Goal: Task Accomplishment & Management: Complete application form

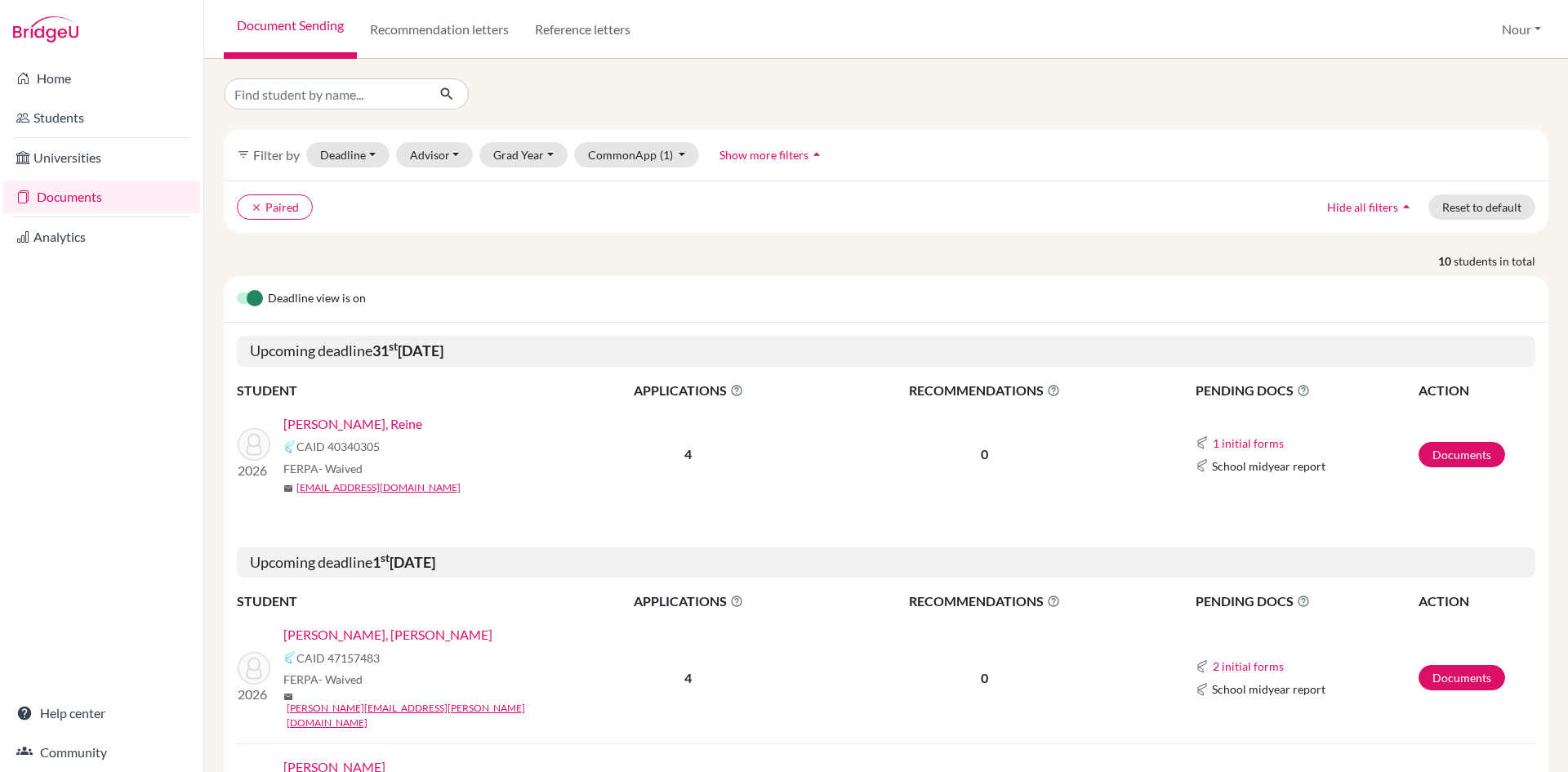
click at [366, 641] on link "[PERSON_NAME], [PERSON_NAME]" at bounding box center [388, 634] width 209 height 20
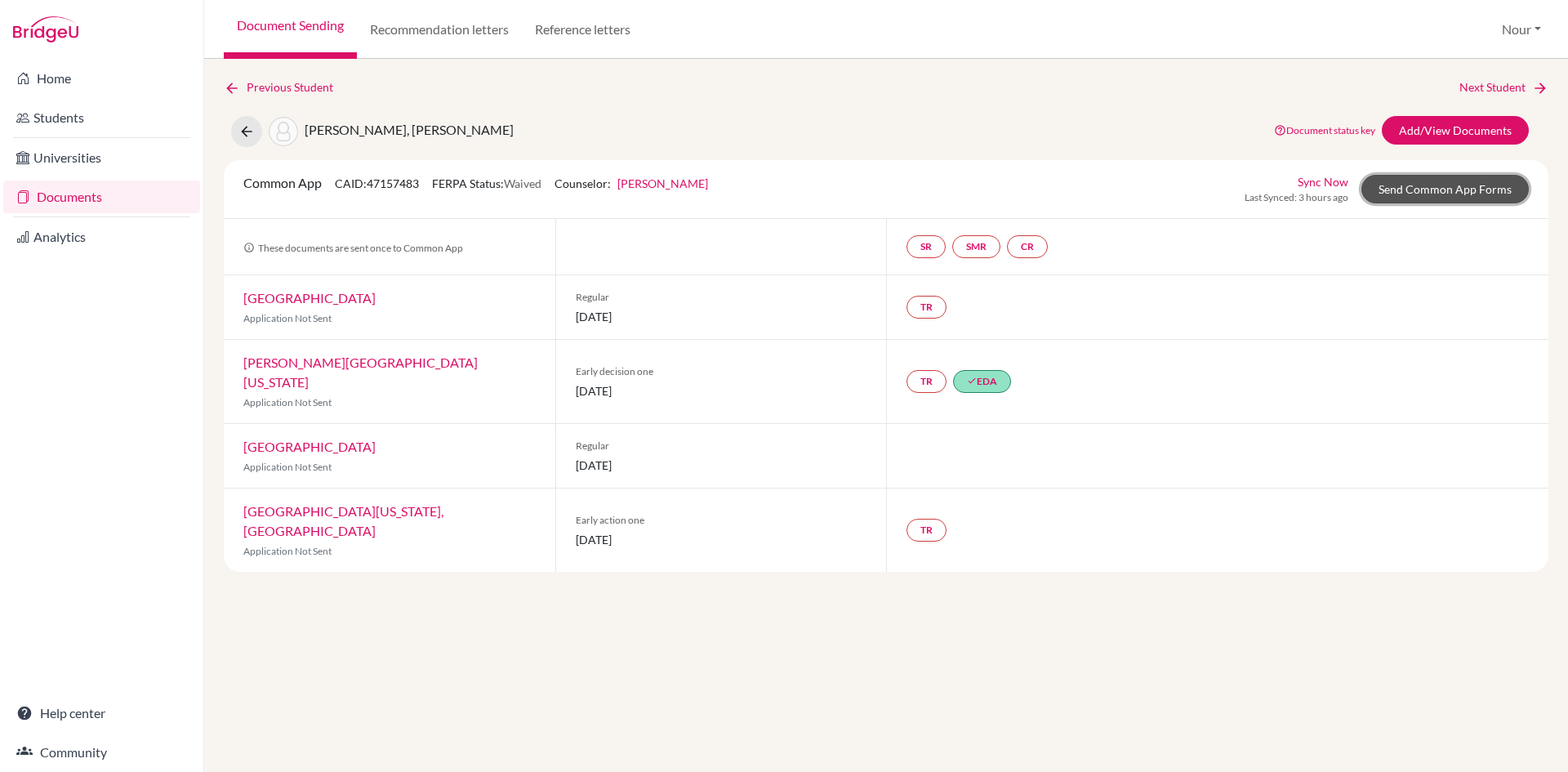
click at [1443, 200] on link "Send Common App Forms" at bounding box center [1444, 189] width 168 height 29
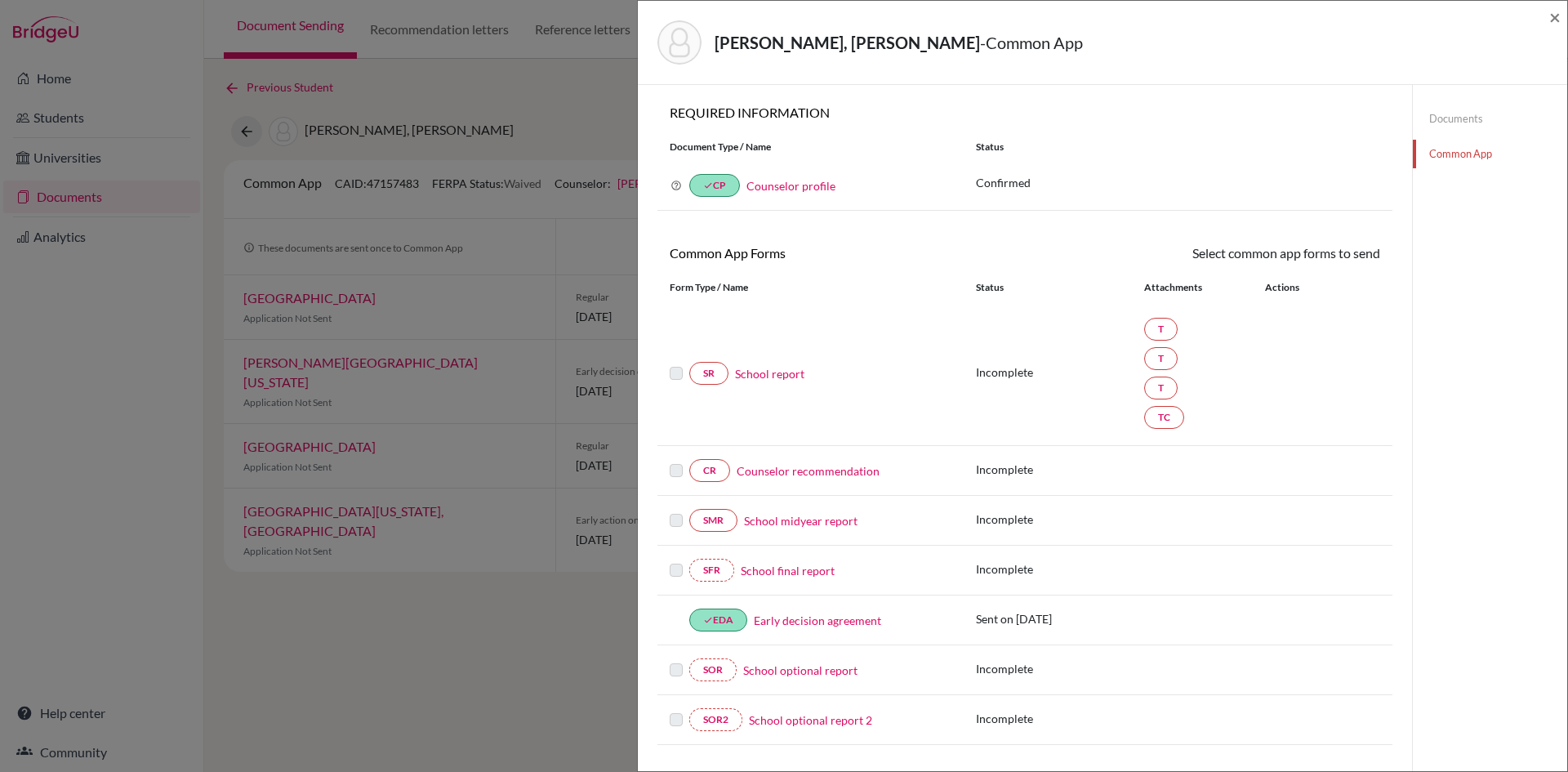
click at [770, 373] on link "School report" at bounding box center [770, 374] width 69 height 17
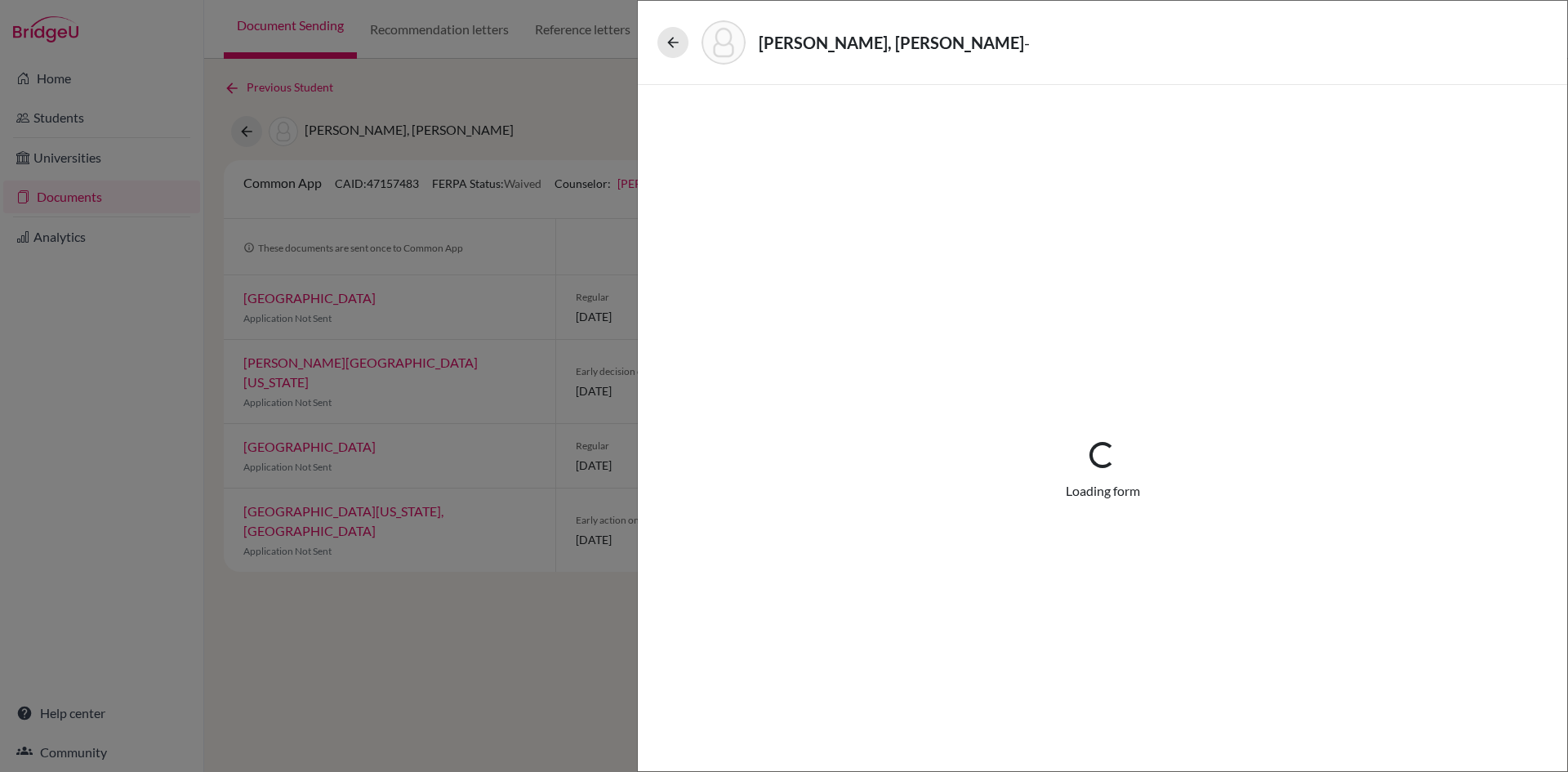
select select "3"
select select "665189"
select select "1"
select select "665190"
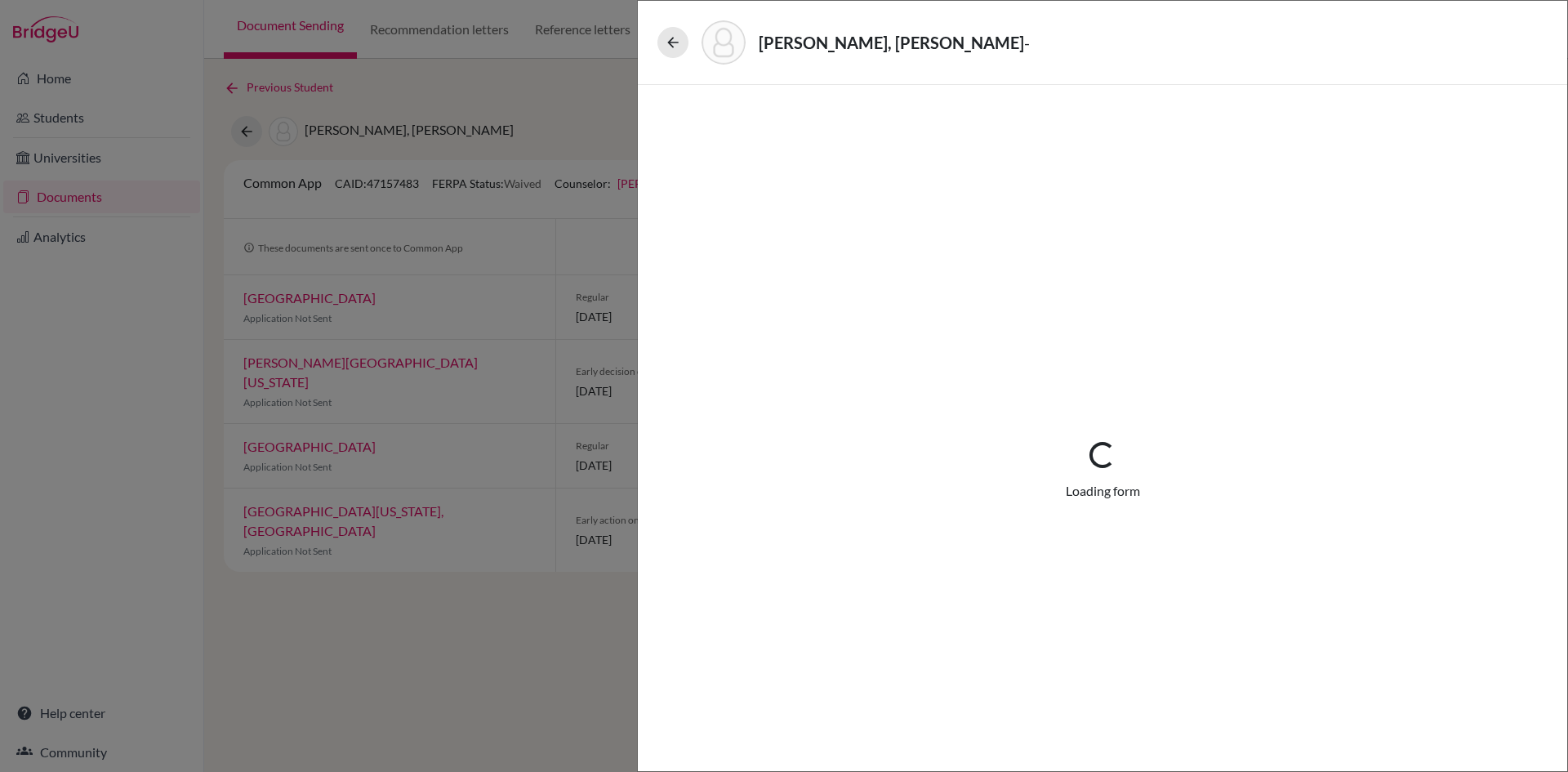
select select "665191"
select select "665192"
select select "0"
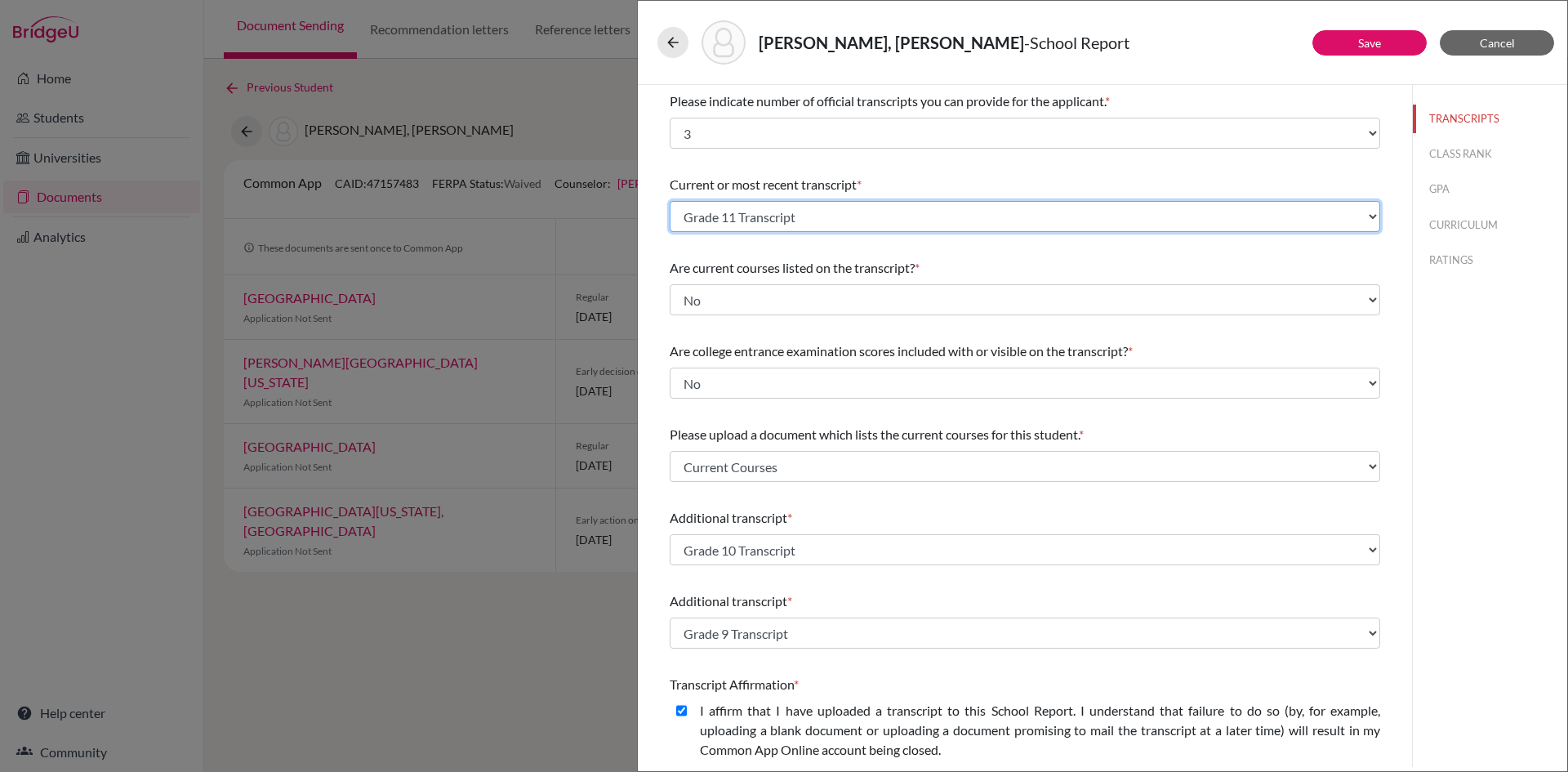
click at [1281, 219] on select "Select existing document or upload a new one Grade 9 Transcript Grade 11 Transc…" at bounding box center [1025, 215] width 710 height 31
click at [670, 200] on select "Select existing document or upload a new one Grade 9 Transcript Grade 11 Transc…" at bounding box center [1025, 215] width 710 height 31
click at [749, 222] on select "Select existing document or upload a new one Grade 9 Transcript Grade 11 Transc…" at bounding box center [1025, 215] width 710 height 31
select select "Upload New File"
click at [670, 200] on select "Select existing document or upload a new one Grade 9 Transcript Grade 11 Transc…" at bounding box center [1025, 215] width 710 height 31
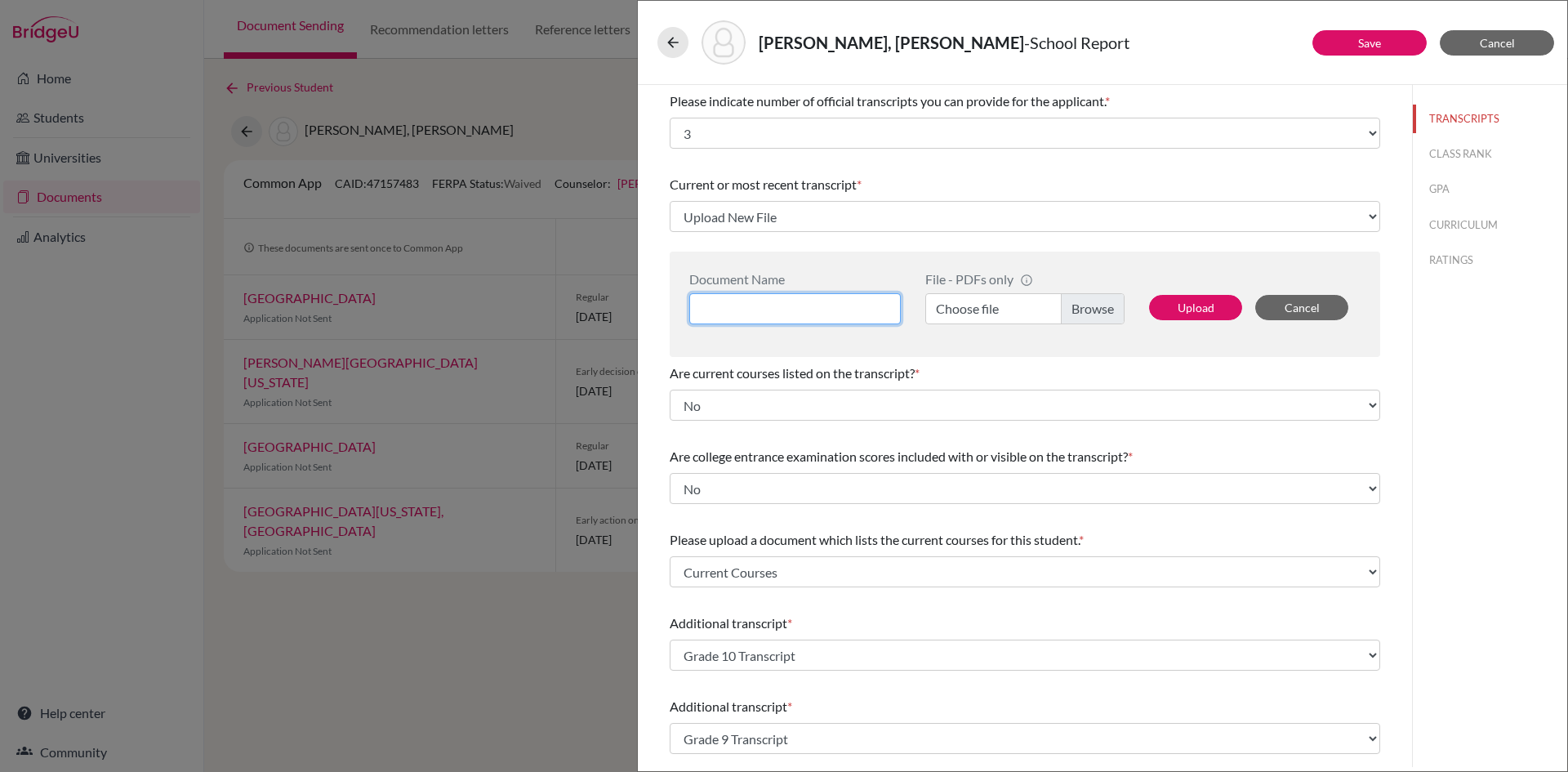
click at [762, 298] on input at bounding box center [795, 308] width 212 height 31
type input "G"
type input "Transcript 11"
click at [1057, 313] on label "Choose file" at bounding box center [1025, 308] width 200 height 31
click at [1057, 313] on input "Choose file" at bounding box center [1025, 308] width 200 height 31
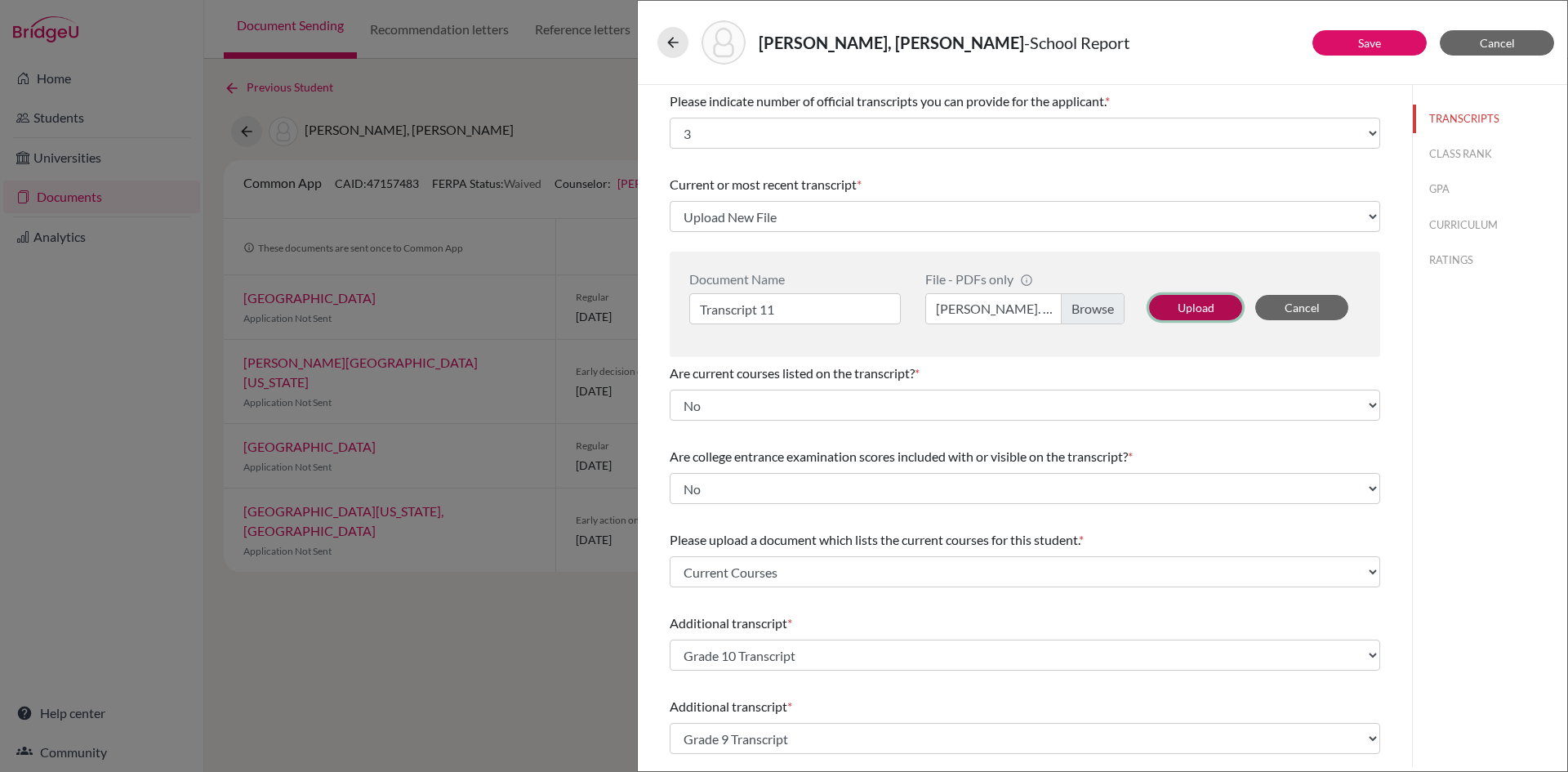
click at [1205, 307] on button "Upload" at bounding box center [1195, 307] width 93 height 25
select select "665939"
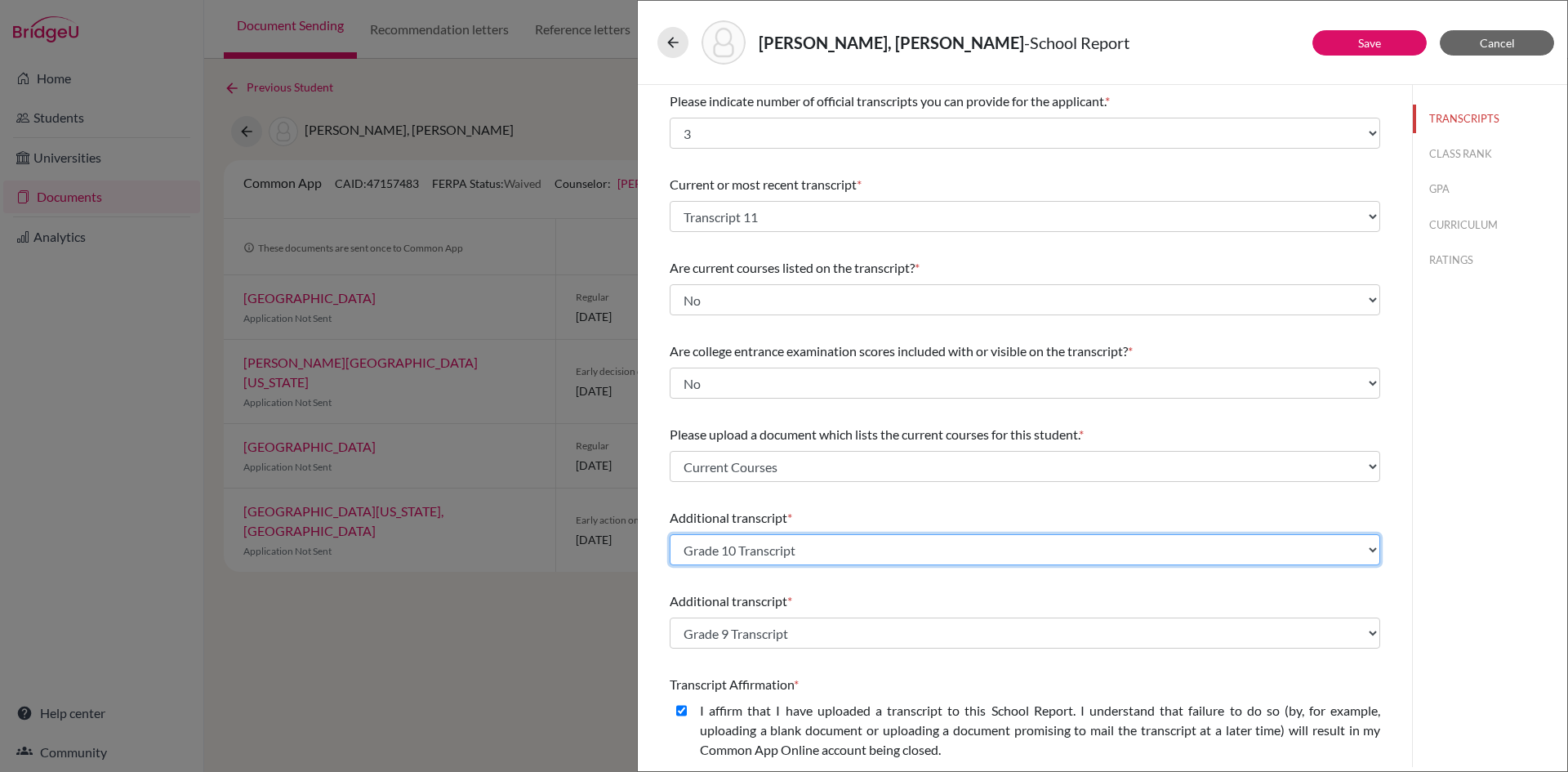
click at [774, 545] on select "Select existing document or upload a new one Grade 9 Transcript Grade 11 Transc…" at bounding box center [1025, 549] width 710 height 31
select select "Upload New File"
click at [670, 534] on select "Select existing document or upload a new one Grade 9 Transcript Grade 11 Transc…" at bounding box center [1025, 549] width 710 height 31
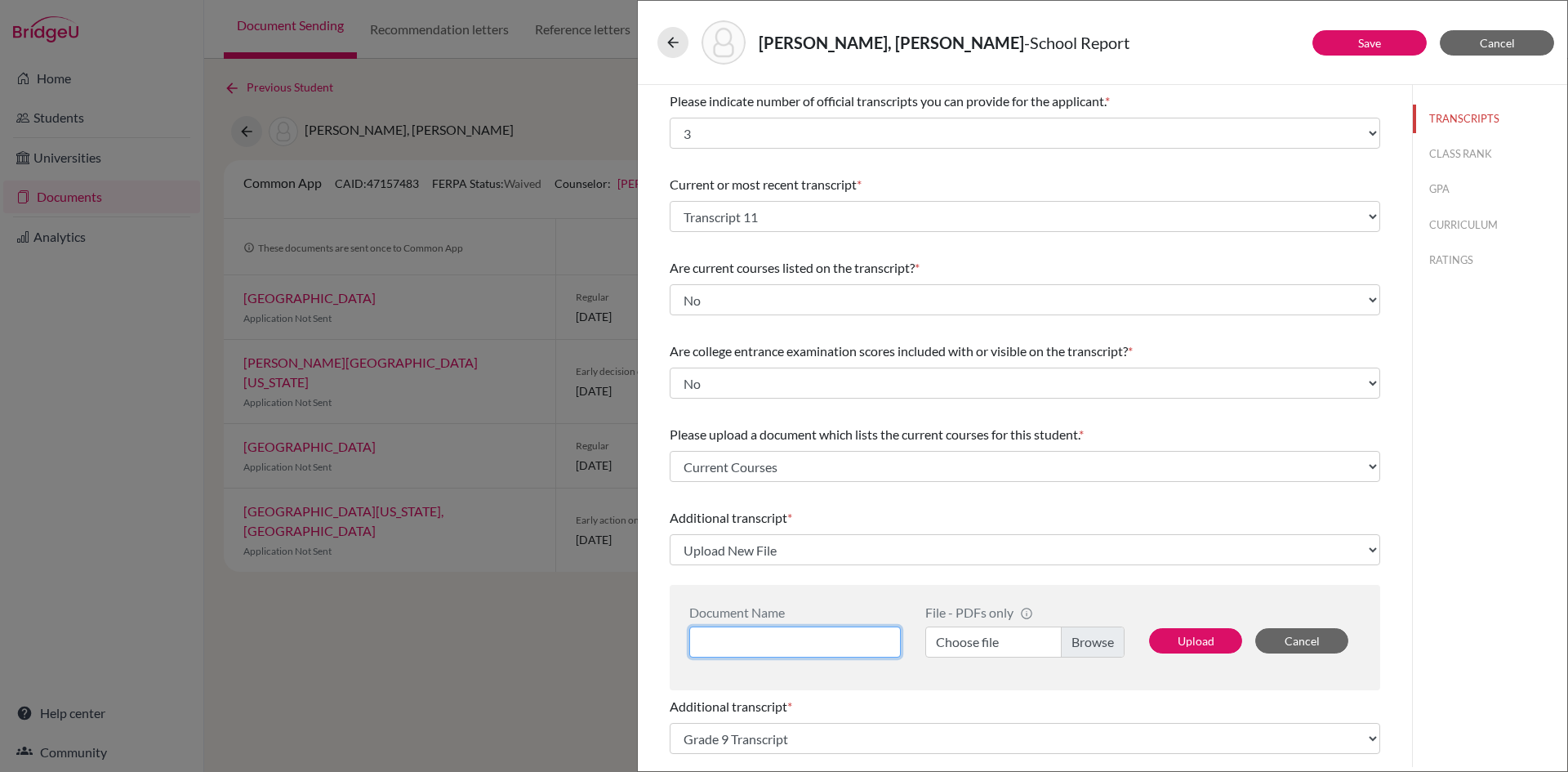
click at [756, 643] on input at bounding box center [795, 642] width 212 height 31
type input "Transcript 10"
click at [1087, 634] on label "Choose file" at bounding box center [1025, 642] width 200 height 31
click at [1087, 634] on input "Choose file" at bounding box center [1025, 642] width 200 height 31
click at [1095, 652] on label "Rahman Ahmed Gr. 10.pdf" at bounding box center [1025, 642] width 200 height 31
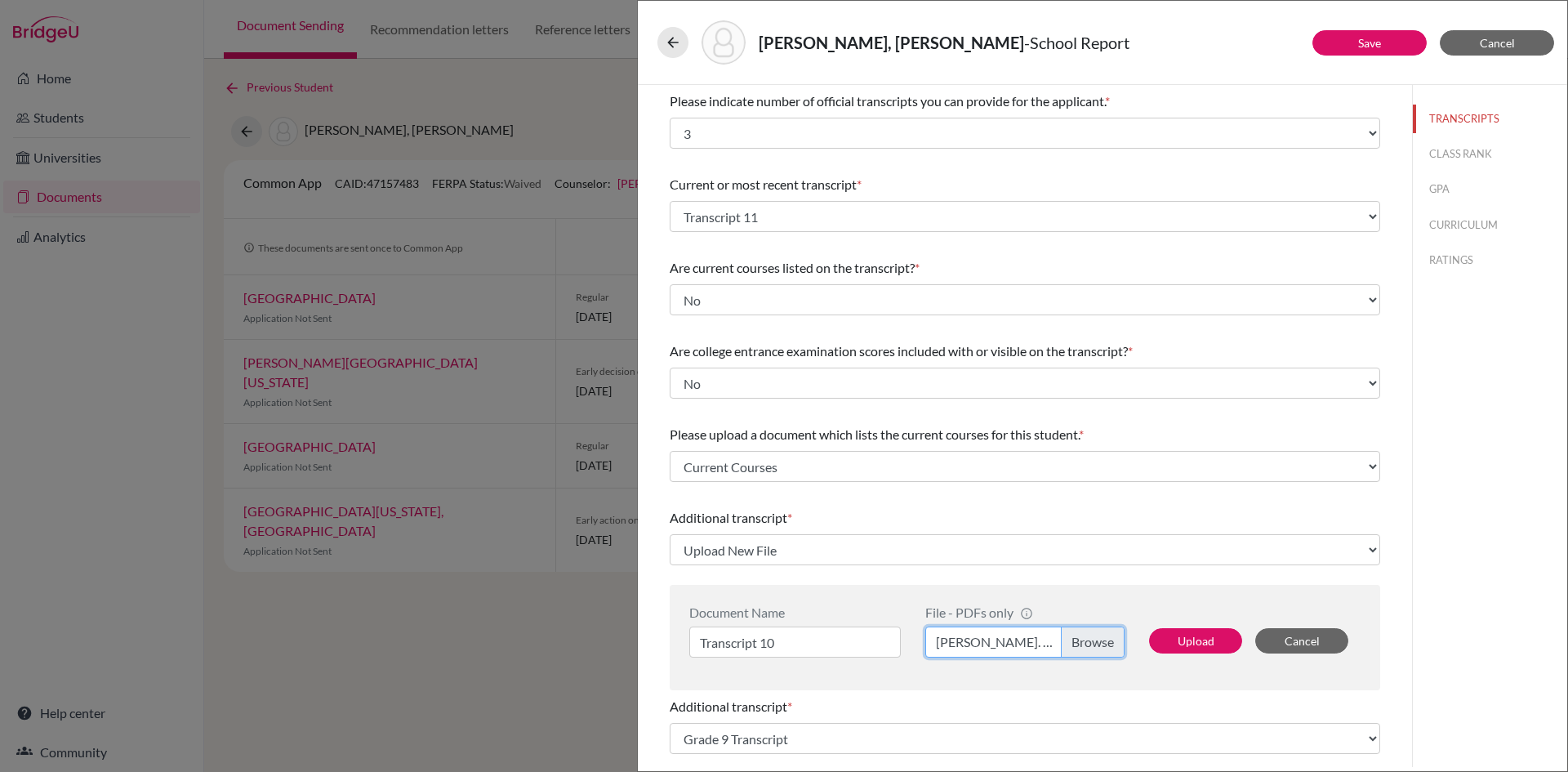
click at [1095, 652] on input "Rahman Ahmed Gr. 10.pdf" at bounding box center [1025, 642] width 200 height 31
click at [1177, 648] on button "Upload" at bounding box center [1195, 640] width 93 height 25
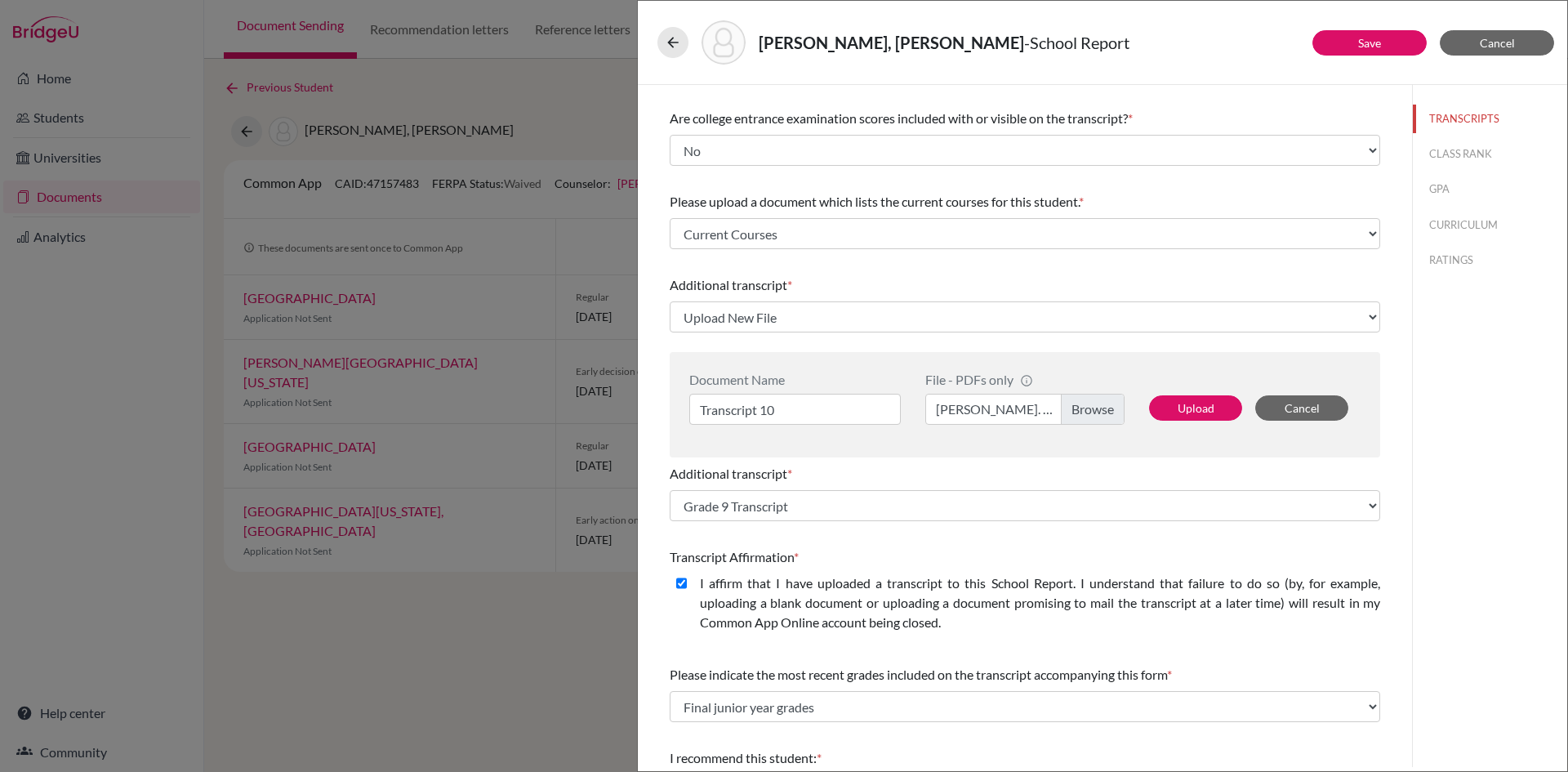
select select "665940"
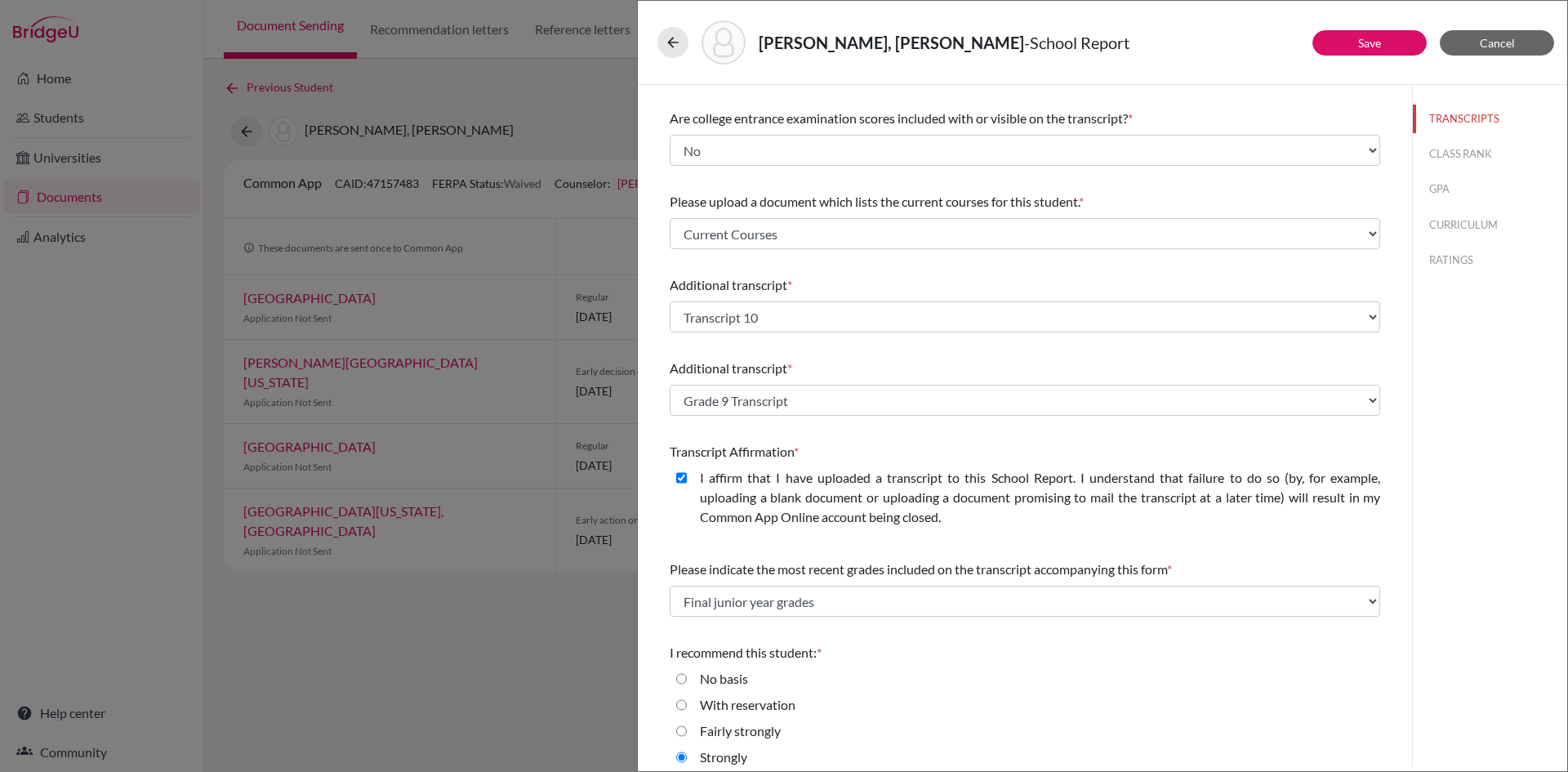
scroll to position [245, 0]
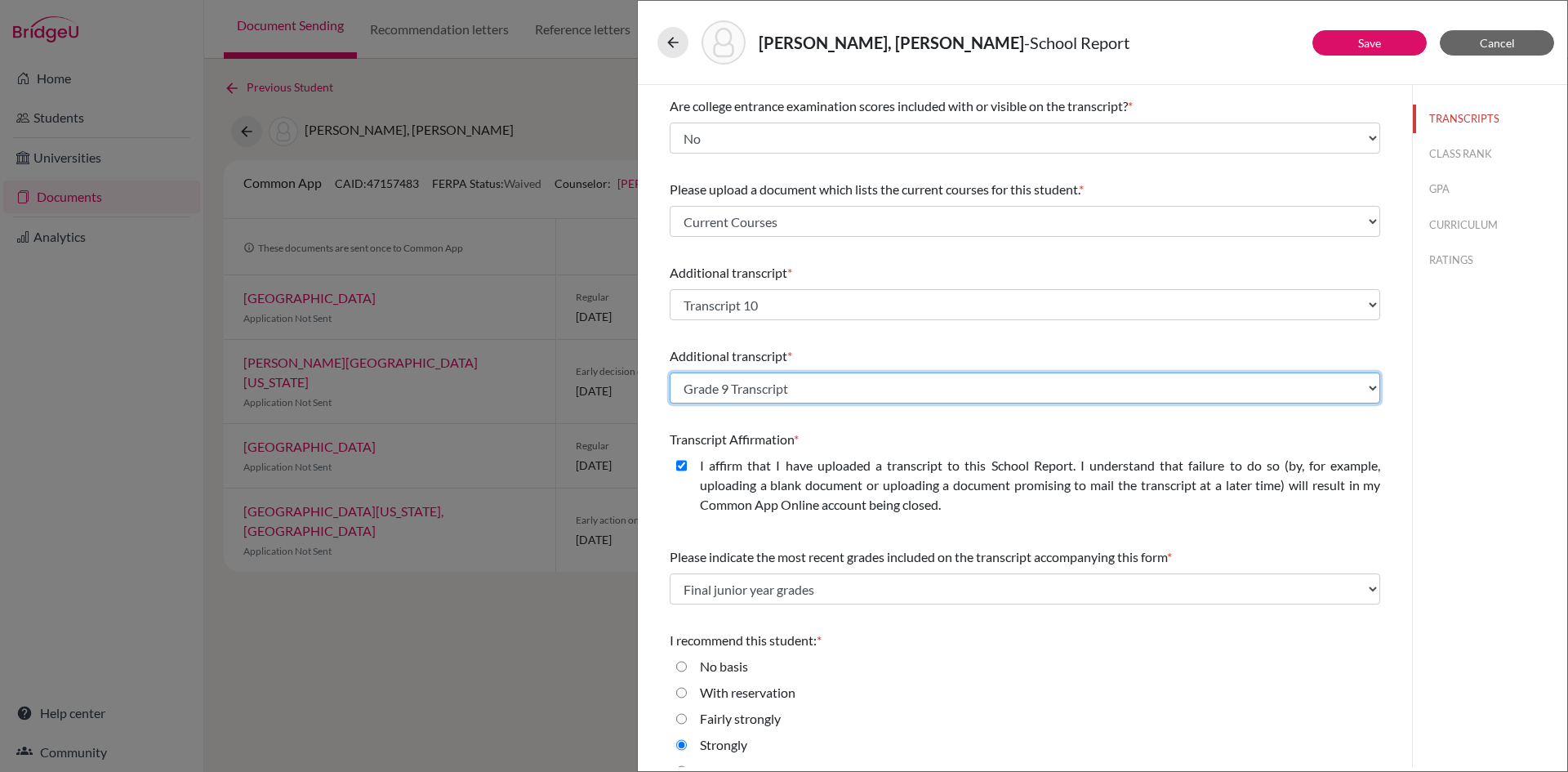
click at [742, 394] on select "Select existing document or upload a new one Grade 9 Transcript Grade 11 Transc…" at bounding box center [1025, 388] width 710 height 31
select select "Upload New File"
click at [670, 373] on select "Select existing document or upload a new one Grade 9 Transcript Grade 11 Transc…" at bounding box center [1025, 388] width 710 height 31
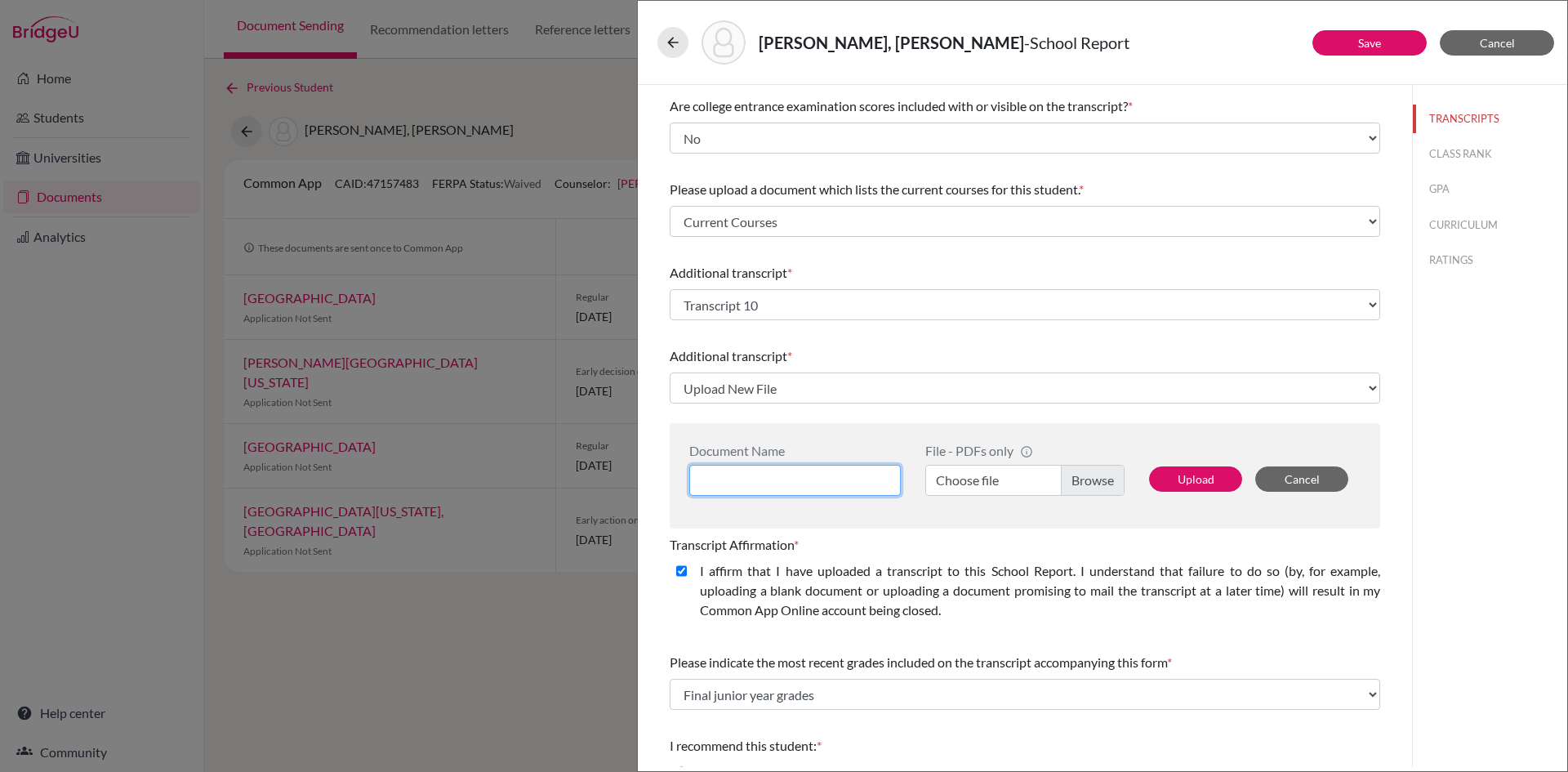
click at [742, 482] on input at bounding box center [795, 480] width 212 height 31
type input "Transcript 9"
click at [1080, 478] on label "Choose file" at bounding box center [1025, 480] width 200 height 31
click at [1080, 478] on input "Choose file" at bounding box center [1025, 480] width 200 height 31
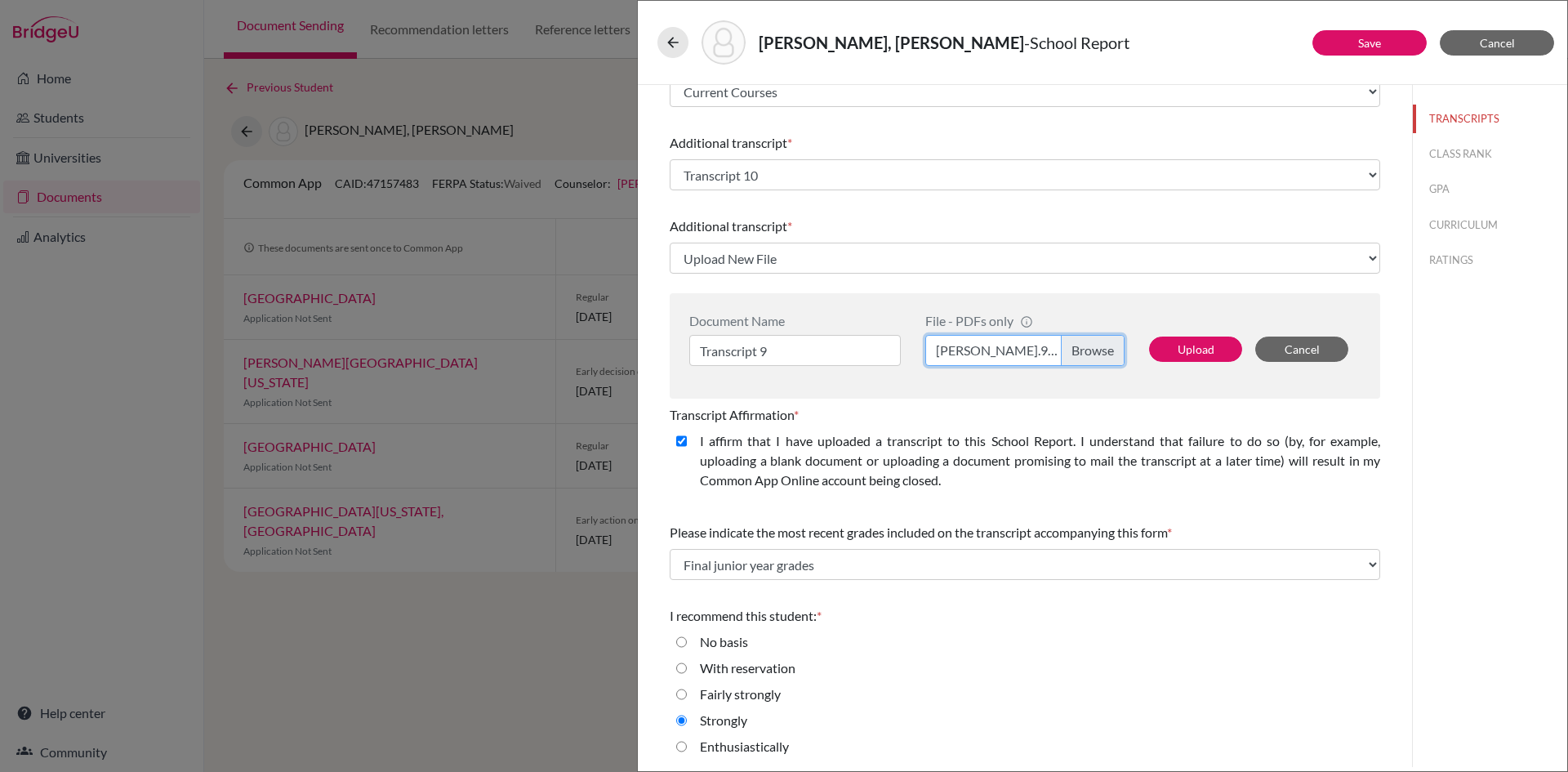
scroll to position [378, 0]
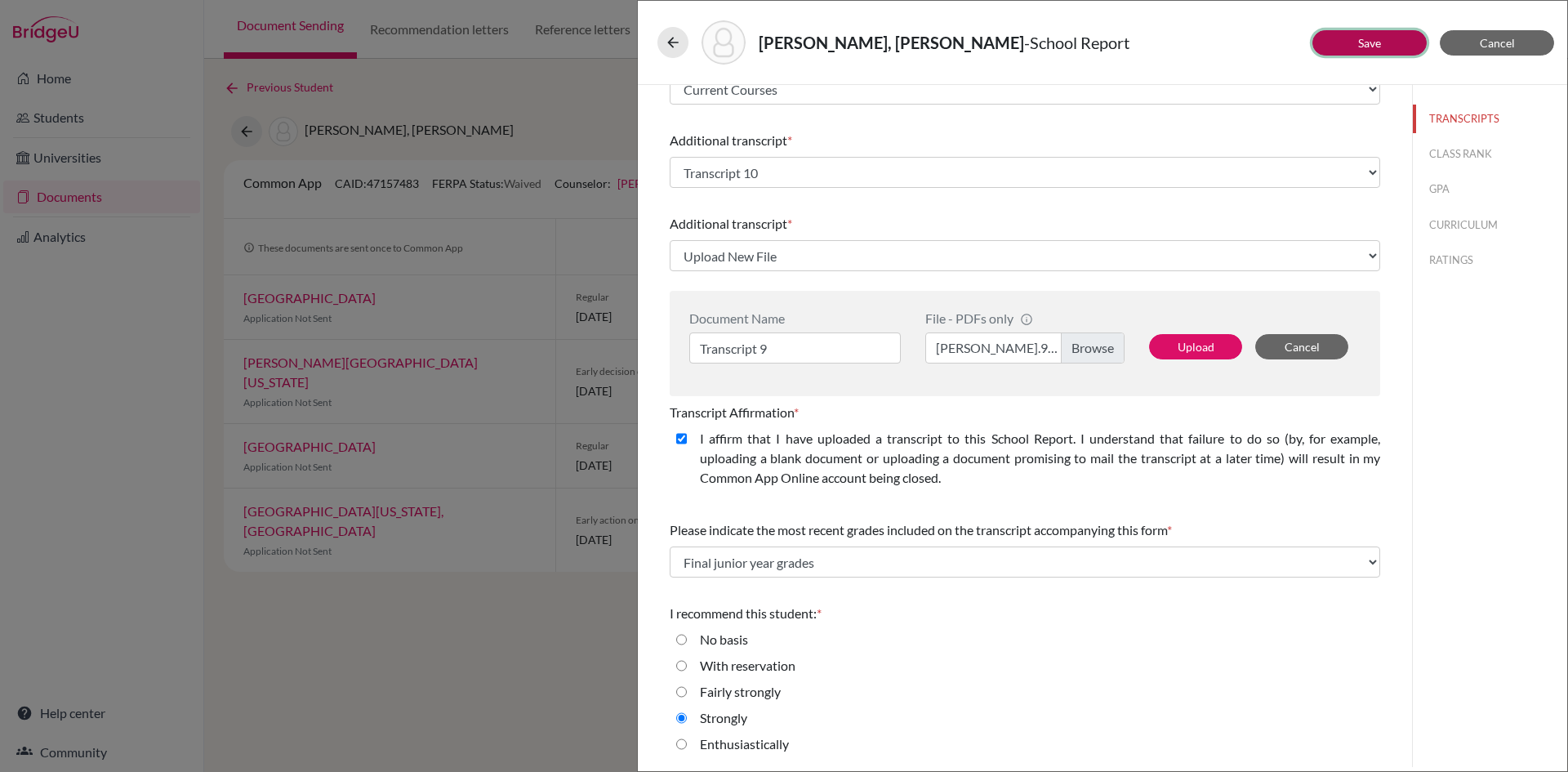
click at [1380, 46] on link "Save" at bounding box center [1369, 42] width 22 height 14
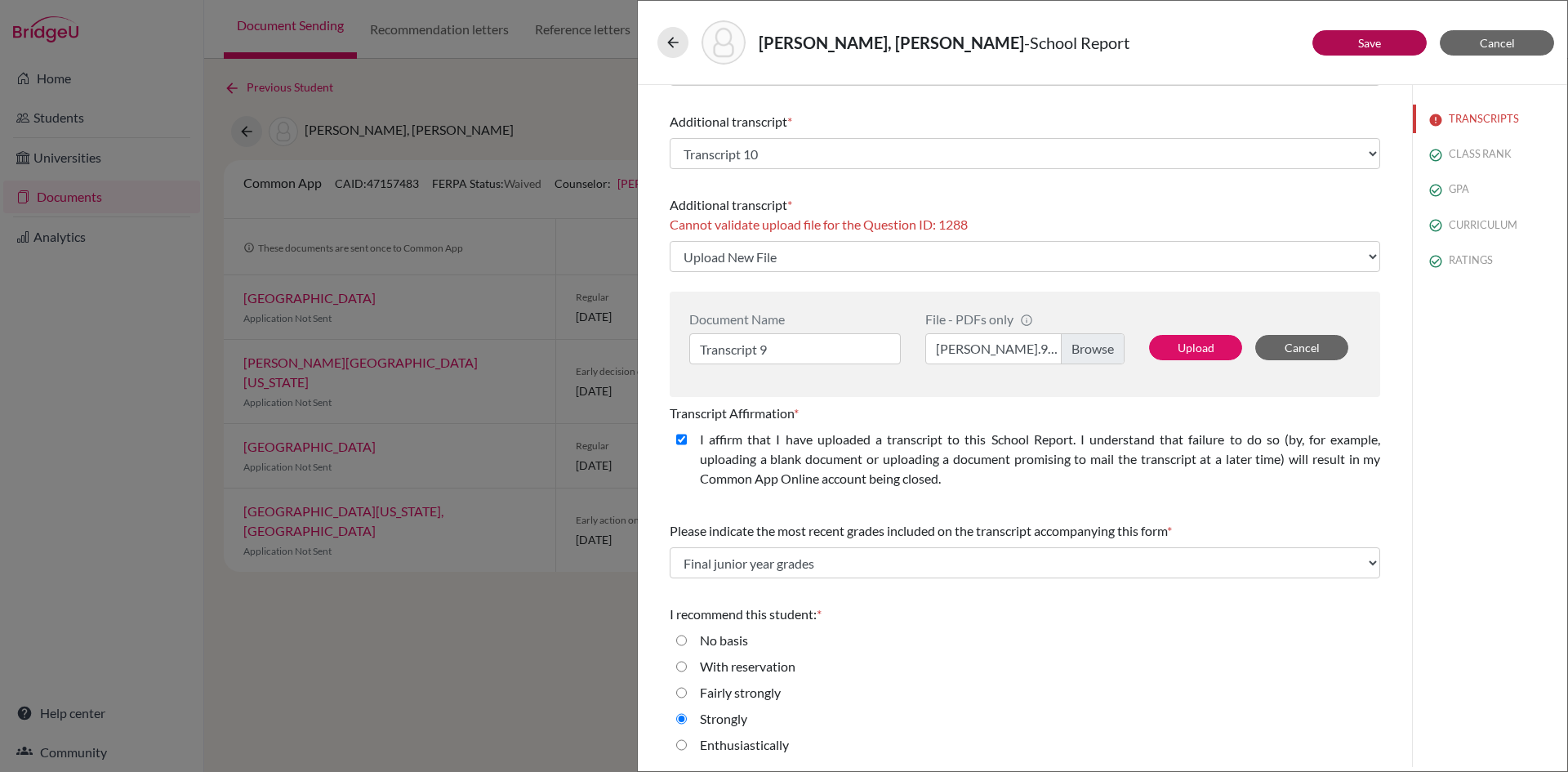
scroll to position [397, 0]
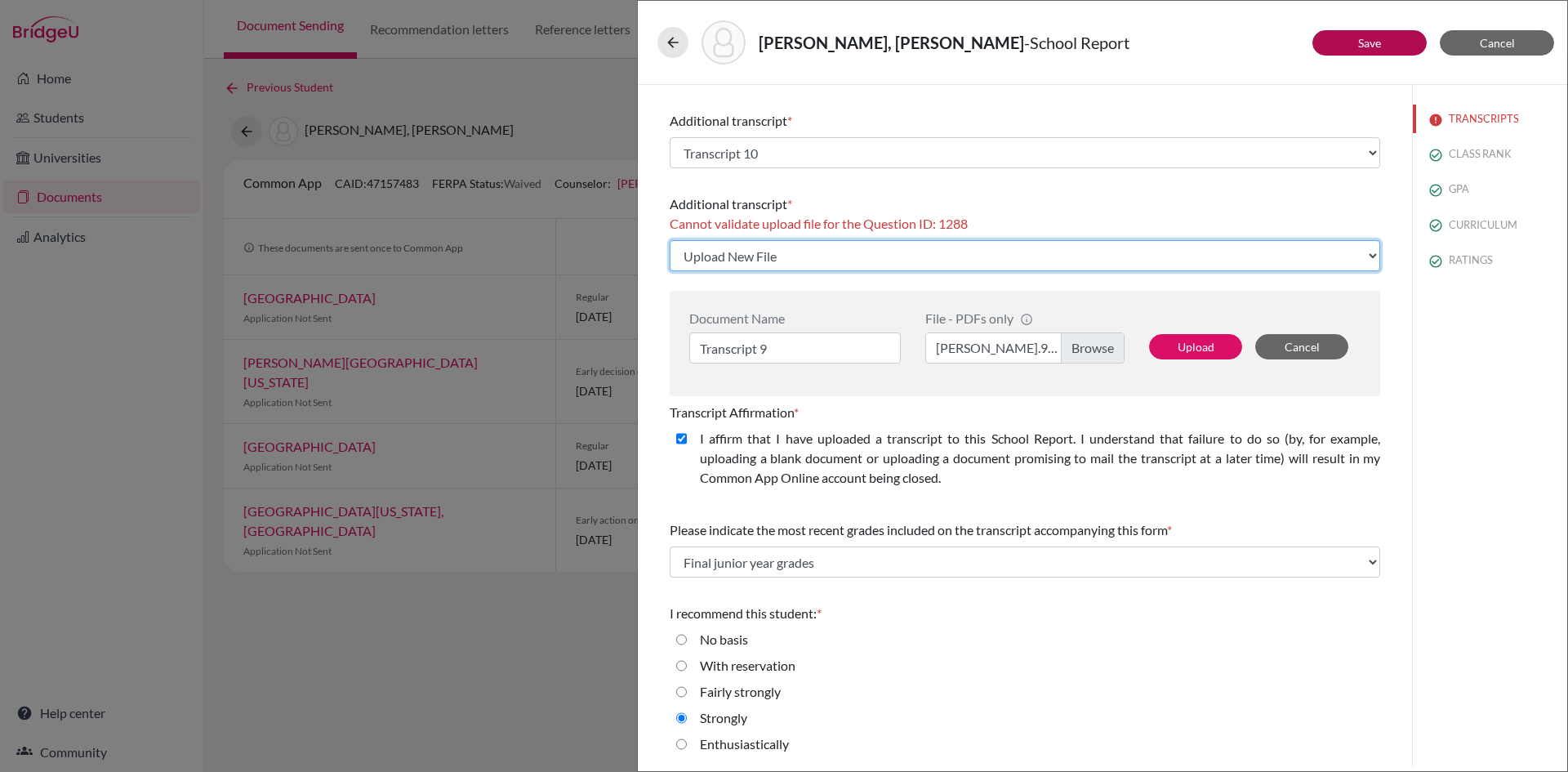
click at [783, 266] on select "Select existing document or upload a new one Grade 9 Transcript Grade 11 Transc…" at bounding box center [1025, 255] width 710 height 31
click at [670, 240] on select "Select existing document or upload a new one Grade 9 Transcript Grade 11 Transc…" at bounding box center [1025, 255] width 710 height 31
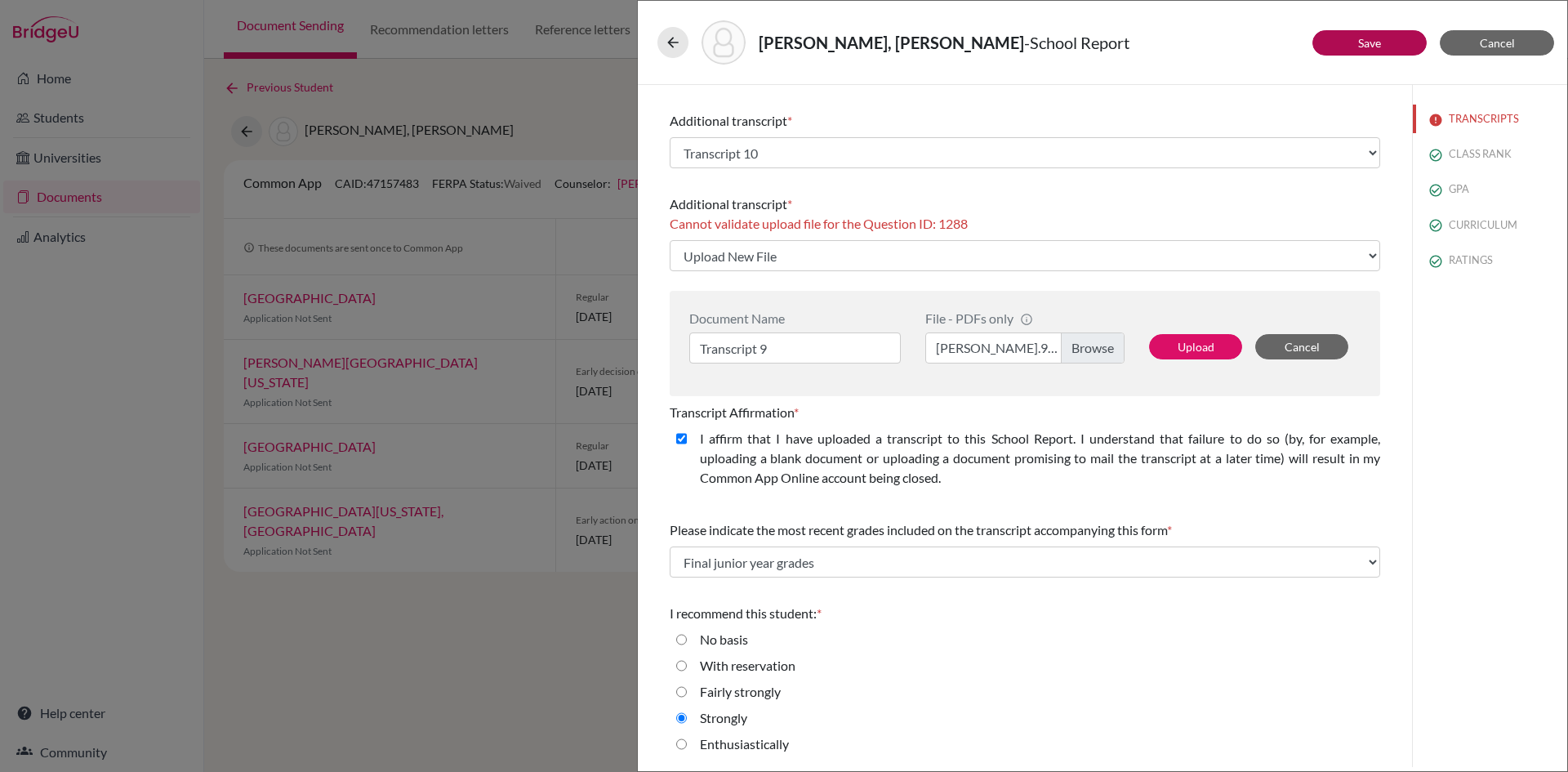
click at [1067, 345] on label "Rahman Ahmad Gr.9.pdf" at bounding box center [1025, 348] width 200 height 31
click at [1067, 345] on input "Rahman Ahmad Gr.9.pdf" at bounding box center [1025, 348] width 200 height 31
click at [1162, 342] on button "Upload" at bounding box center [1195, 347] width 93 height 25
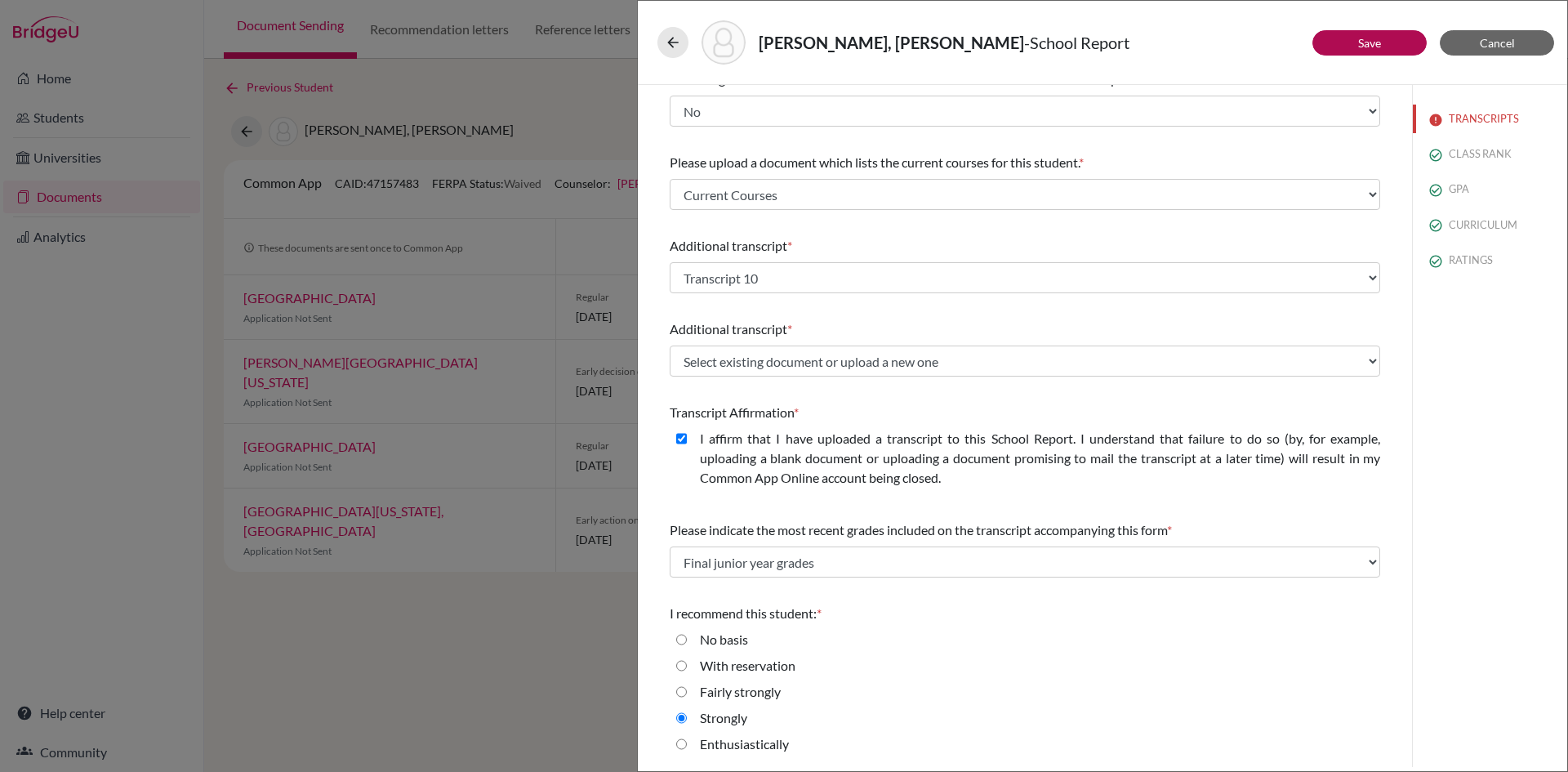
scroll to position [272, 0]
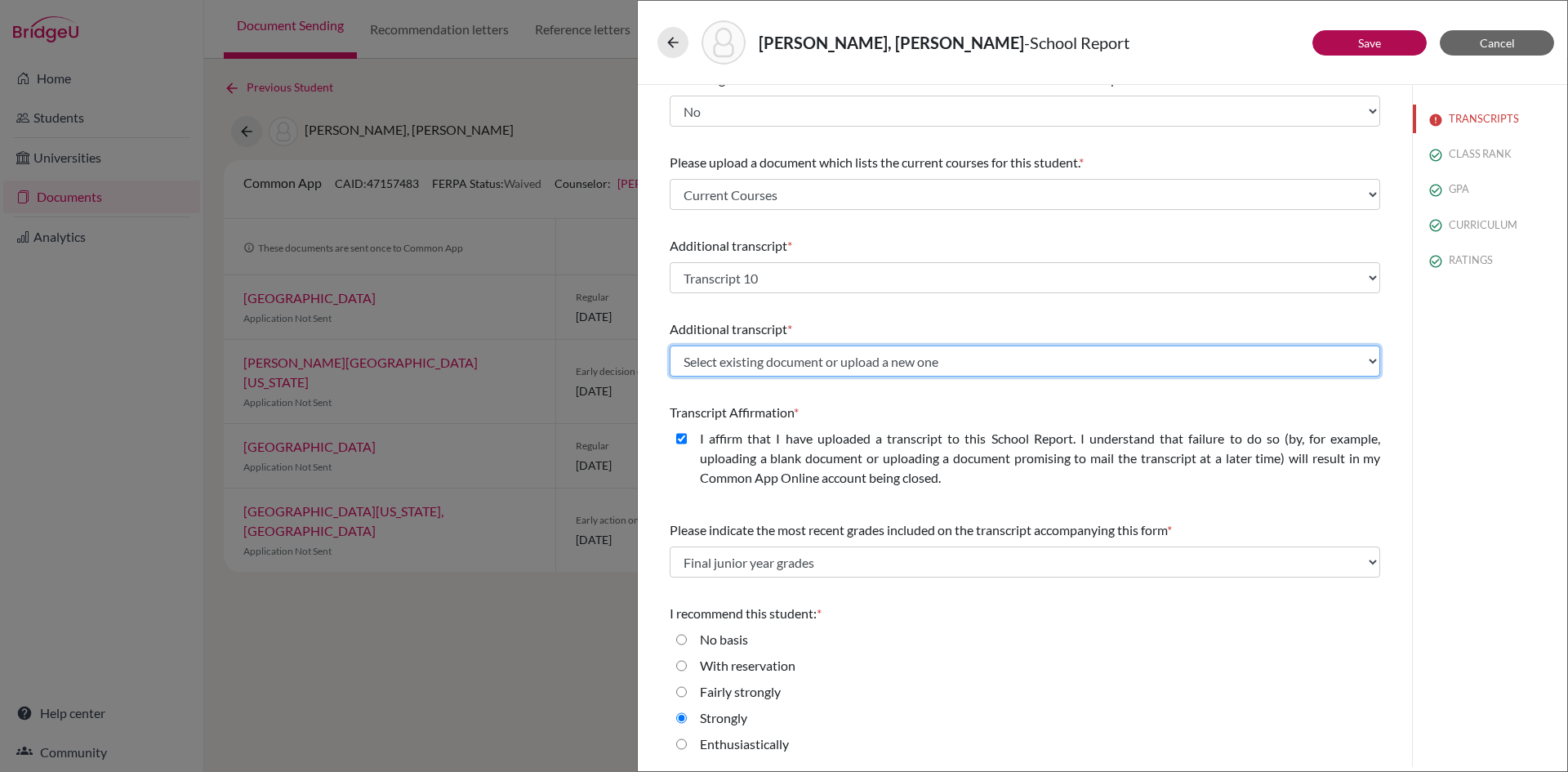
click at [929, 366] on select "Select existing document or upload a new one Transcript 9 Grade 9 Transcript Gr…" at bounding box center [1025, 361] width 710 height 31
select select "665943"
click at [670, 346] on select "Select existing document or upload a new one Transcript 9 Grade 9 Transcript Gr…" at bounding box center [1025, 361] width 710 height 31
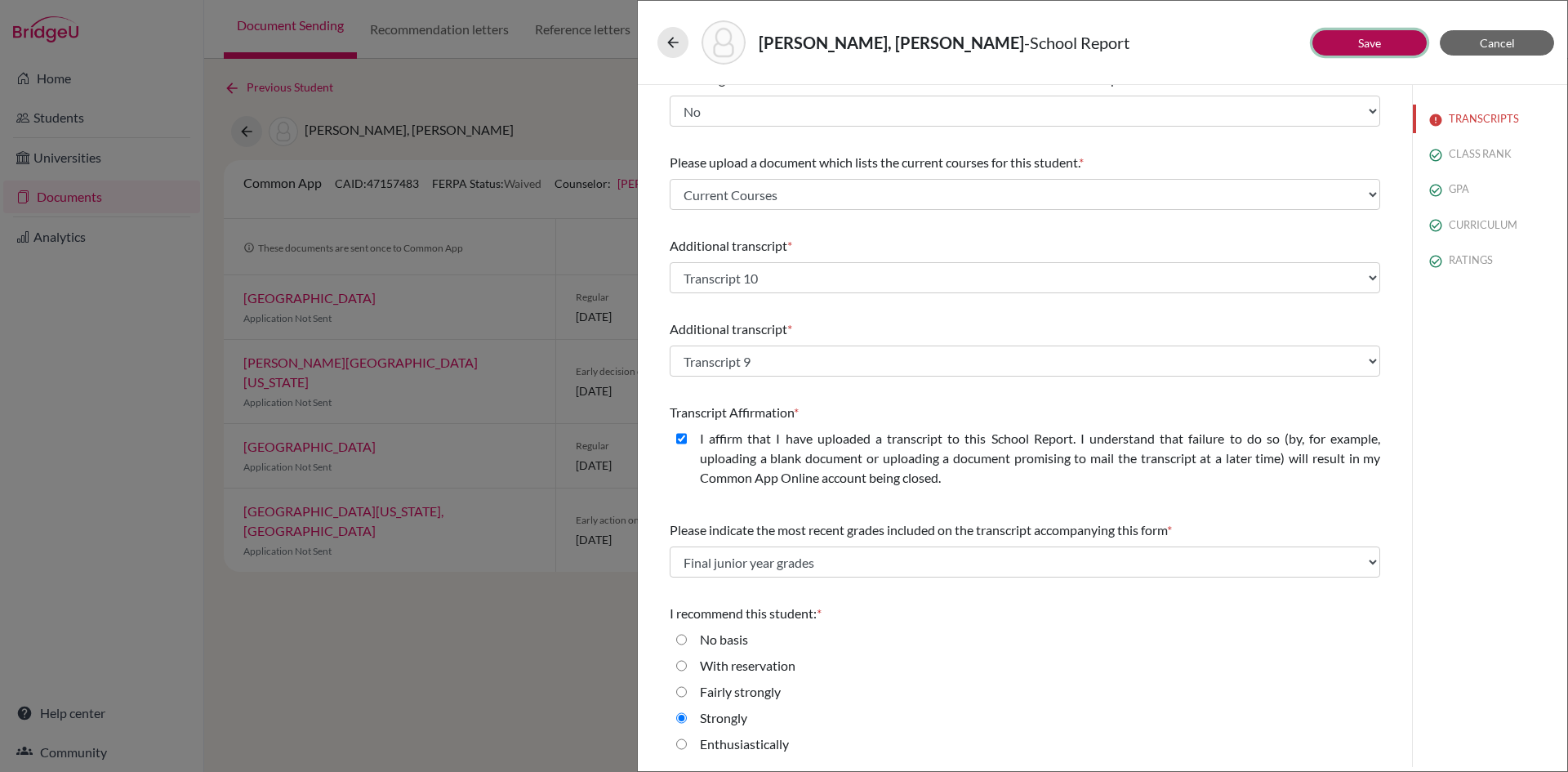
click at [1354, 39] on button "Save" at bounding box center [1369, 42] width 114 height 25
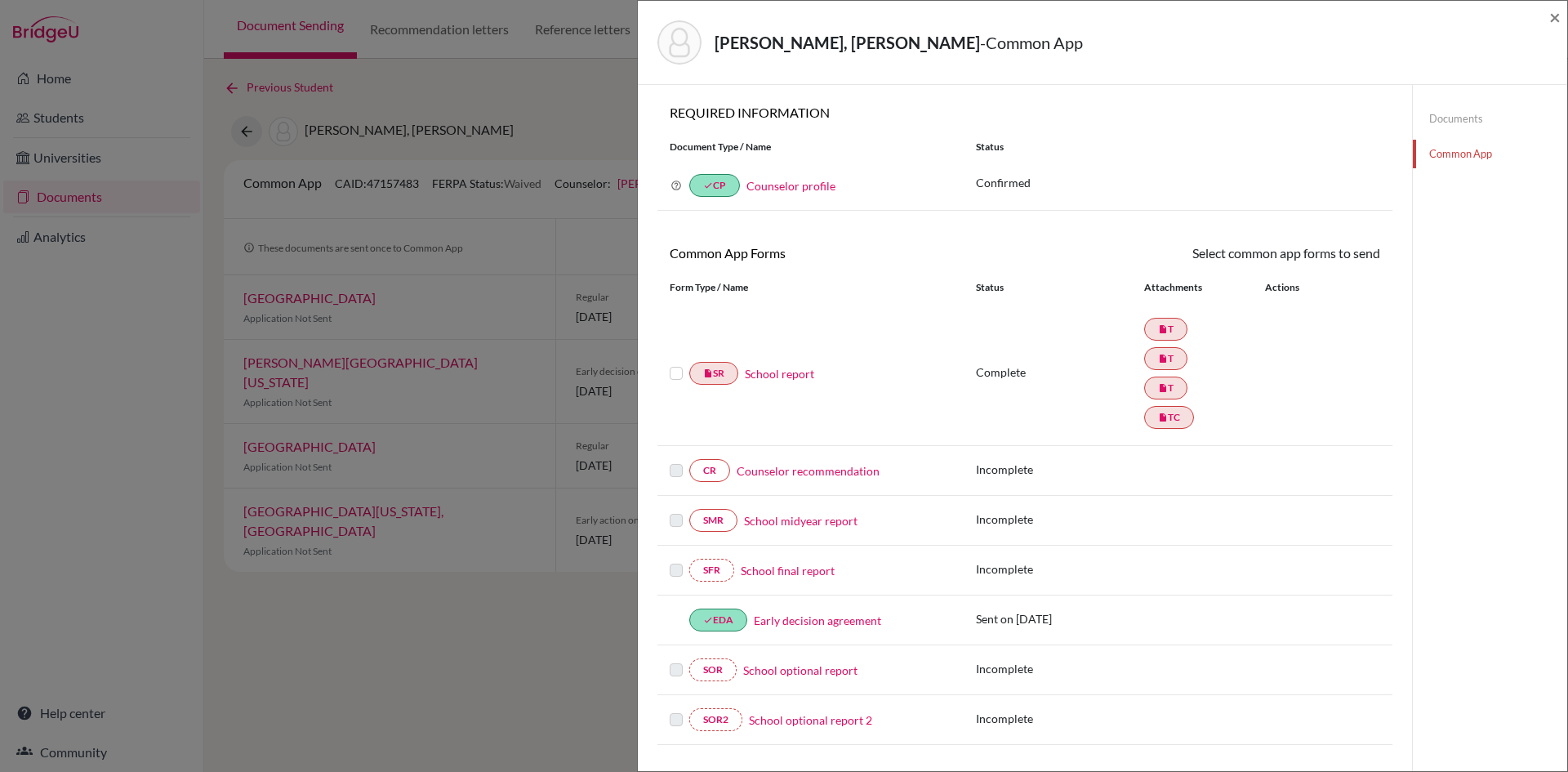
click at [674, 364] on label at bounding box center [676, 364] width 13 height 0
click at [0, 0] on input "checkbox" at bounding box center [0, 0] width 0 height 0
click at [1332, 262] on link "Send" at bounding box center [1346, 256] width 67 height 25
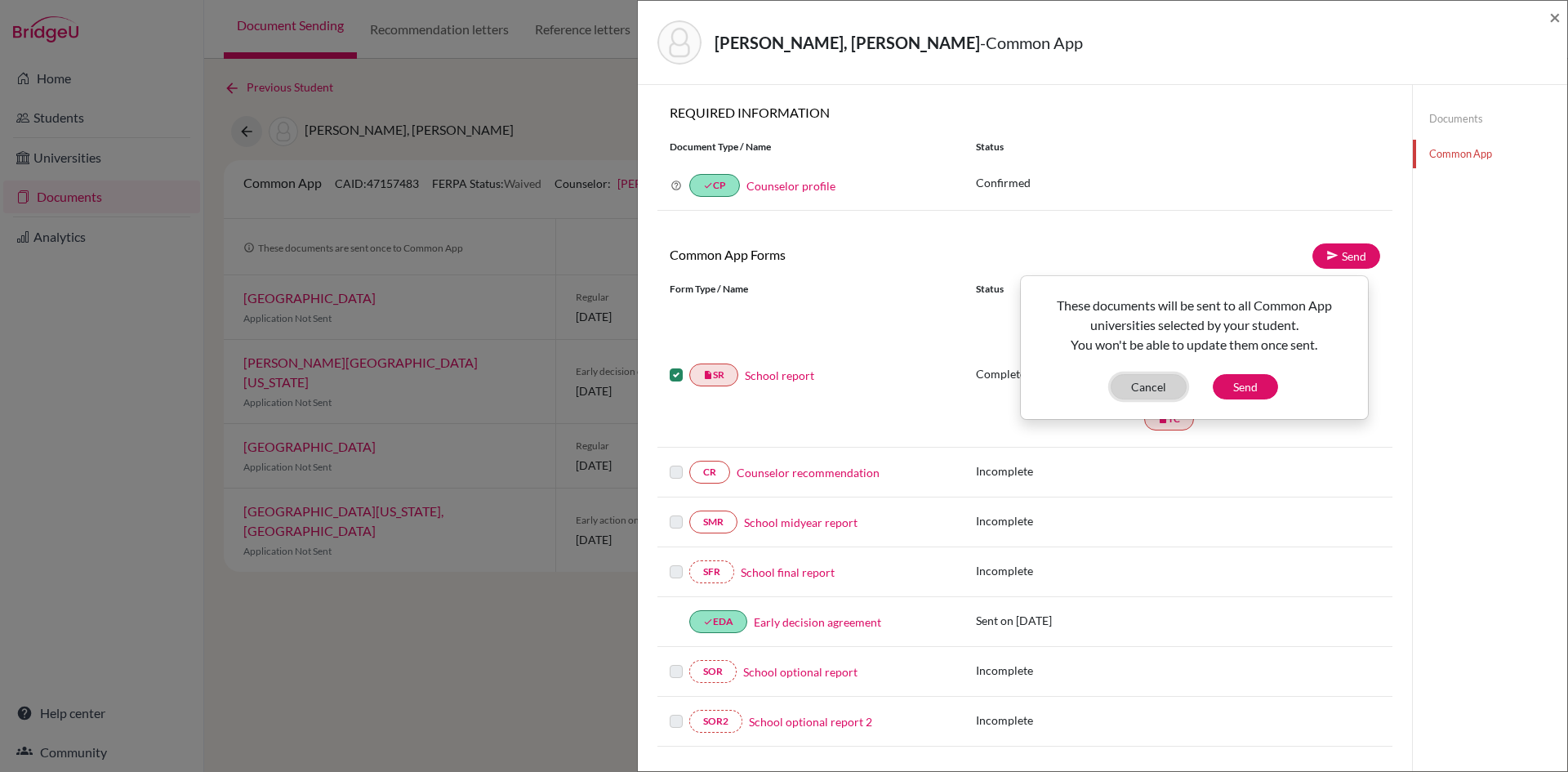
click at [1176, 391] on button "Cancel" at bounding box center [1148, 386] width 76 height 25
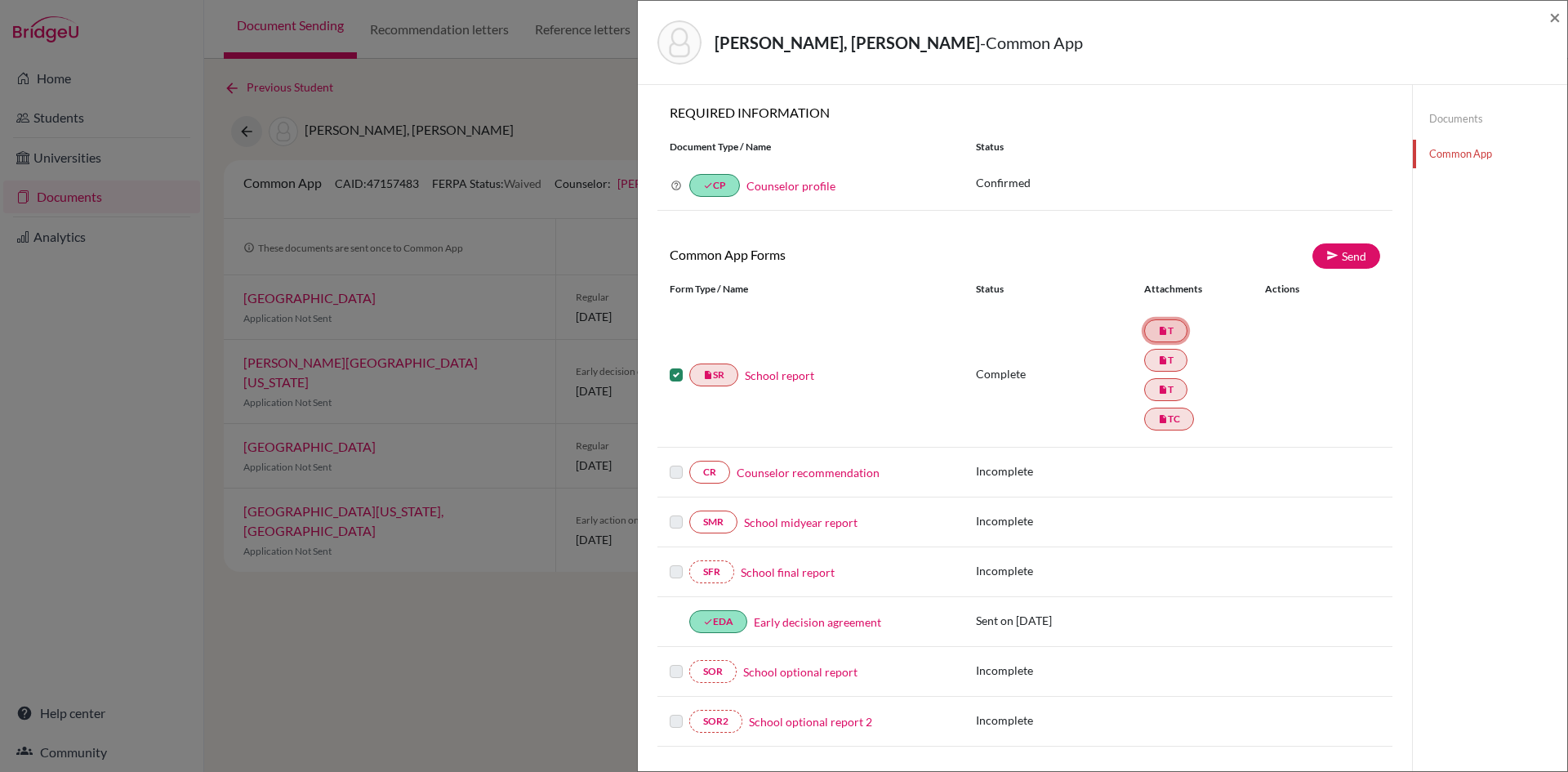
click at [1171, 328] on link "insert_drive_file T" at bounding box center [1165, 331] width 43 height 22
click at [1160, 334] on icon "insert_drive_file" at bounding box center [1162, 331] width 9 height 9
click at [756, 369] on link "School report" at bounding box center [779, 375] width 69 height 17
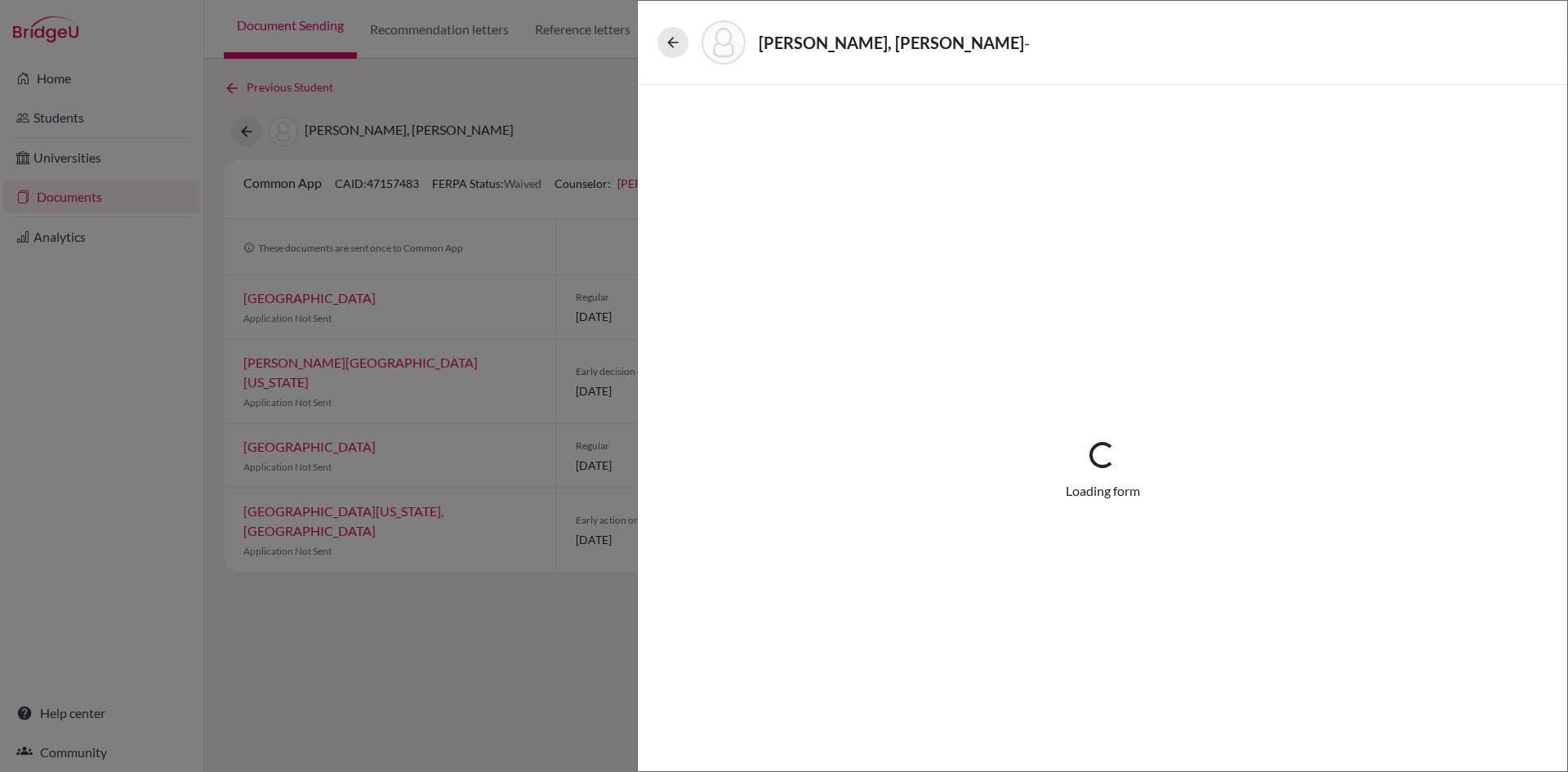
select select "3"
select select "665939"
select select "1"
select select "665190"
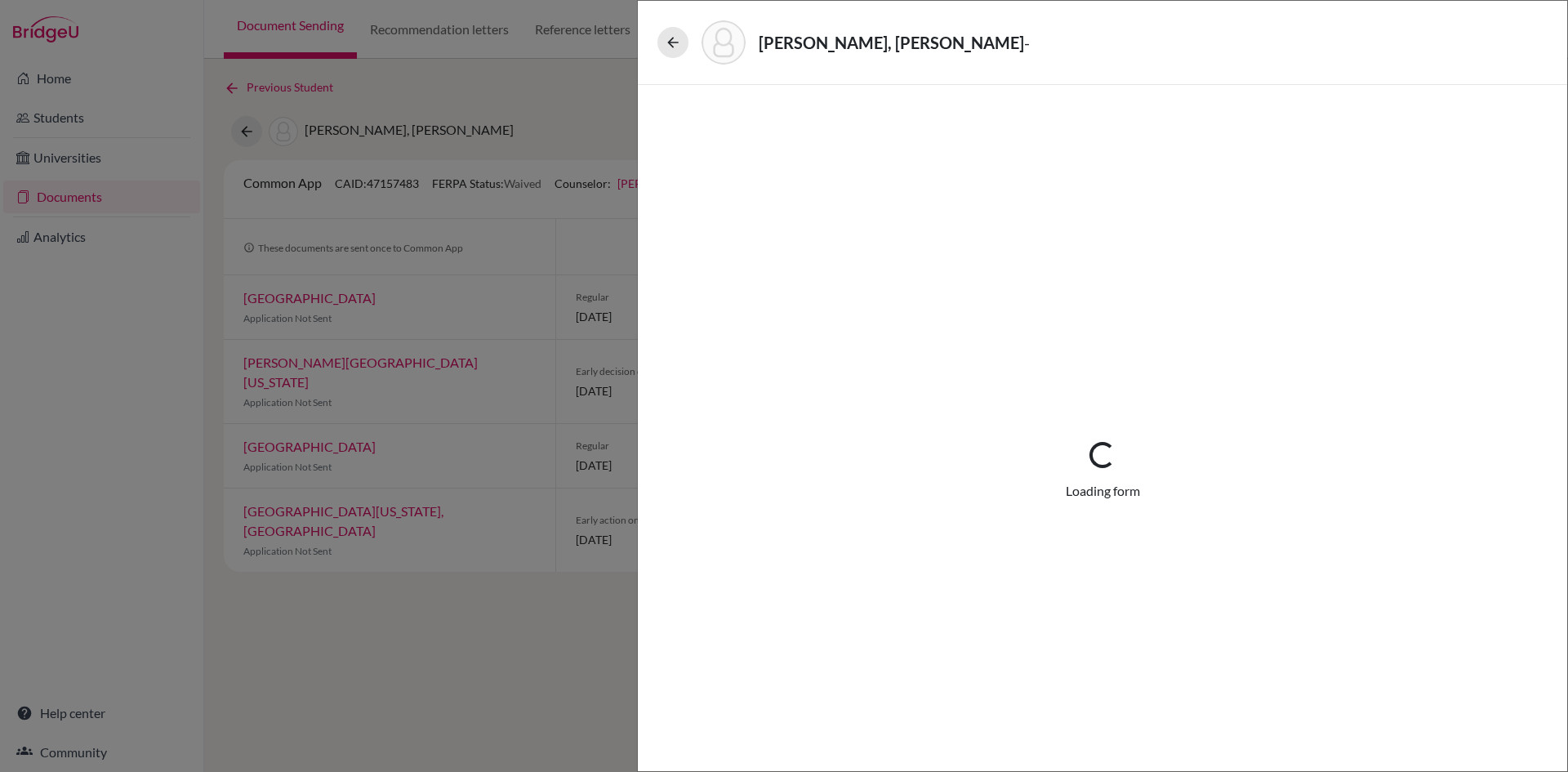
select select "665940"
select select "665943"
select select "0"
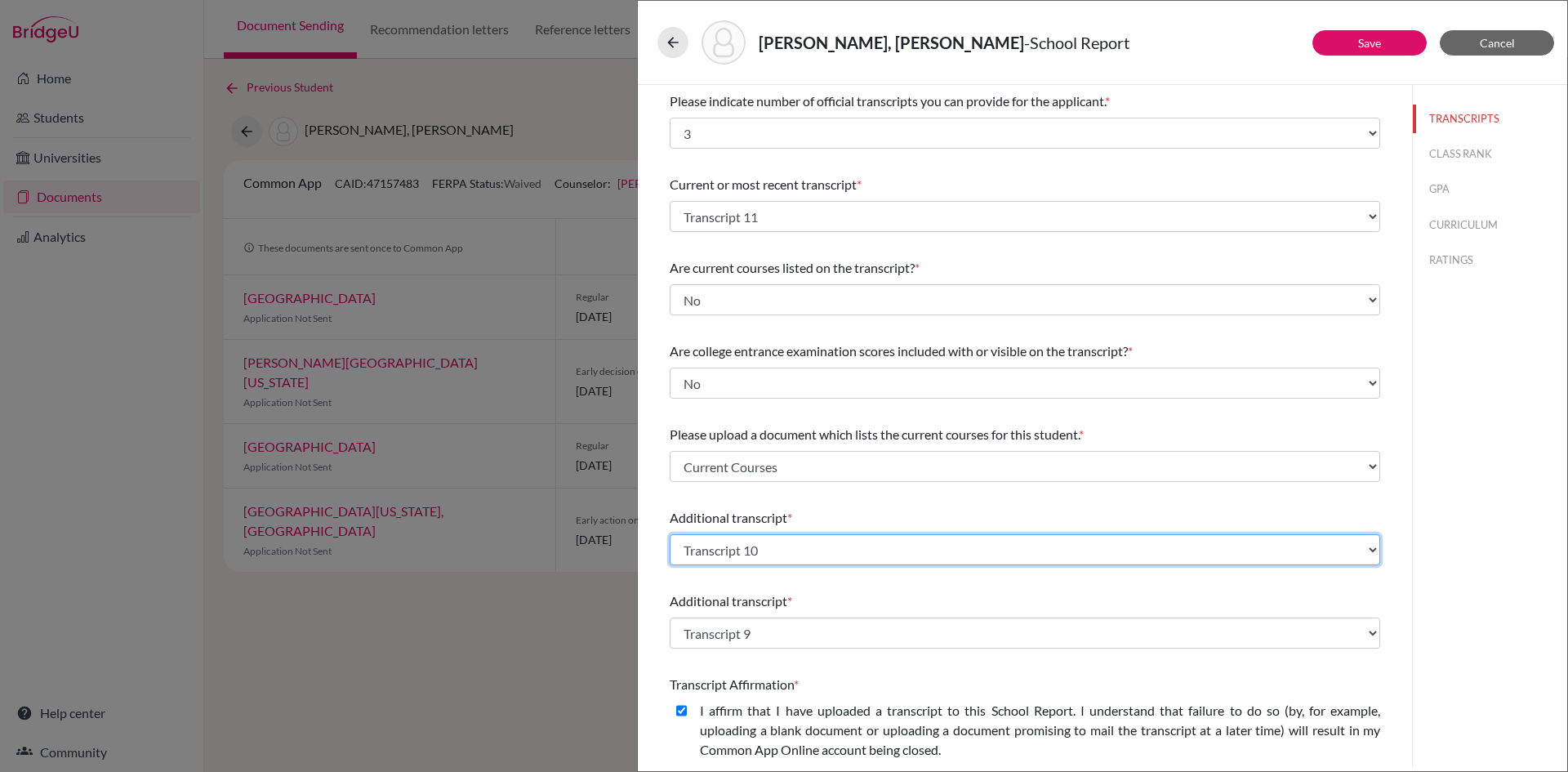
click at [909, 553] on select "Select existing document or upload a new one Grade 9 Transcript Grade 11 Transc…" at bounding box center [1025, 549] width 710 height 31
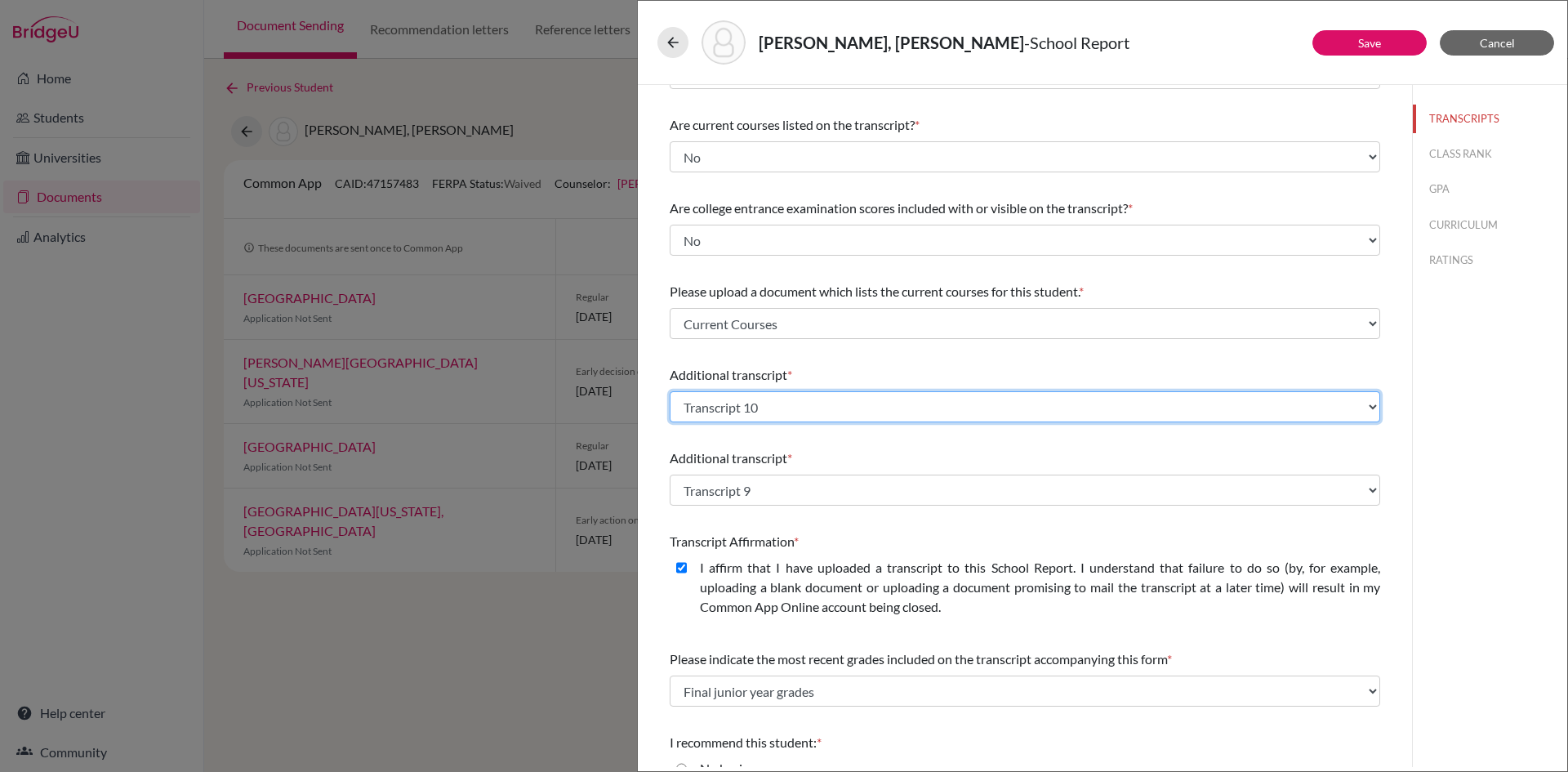
scroll to position [163, 0]
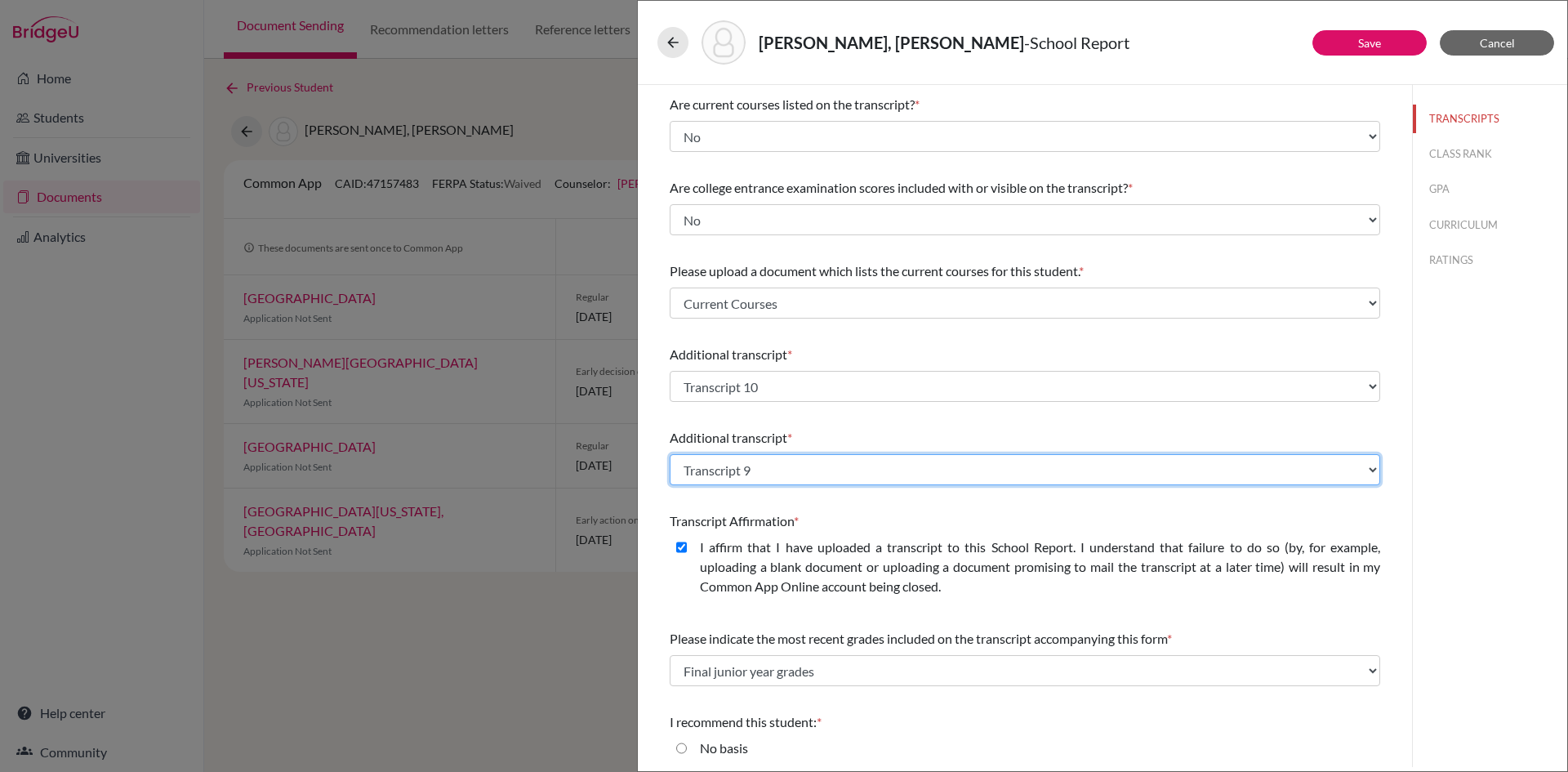
click at [793, 464] on select "Select existing document or upload a new one Grade 9 Transcript Grade 11 Transc…" at bounding box center [1025, 469] width 710 height 31
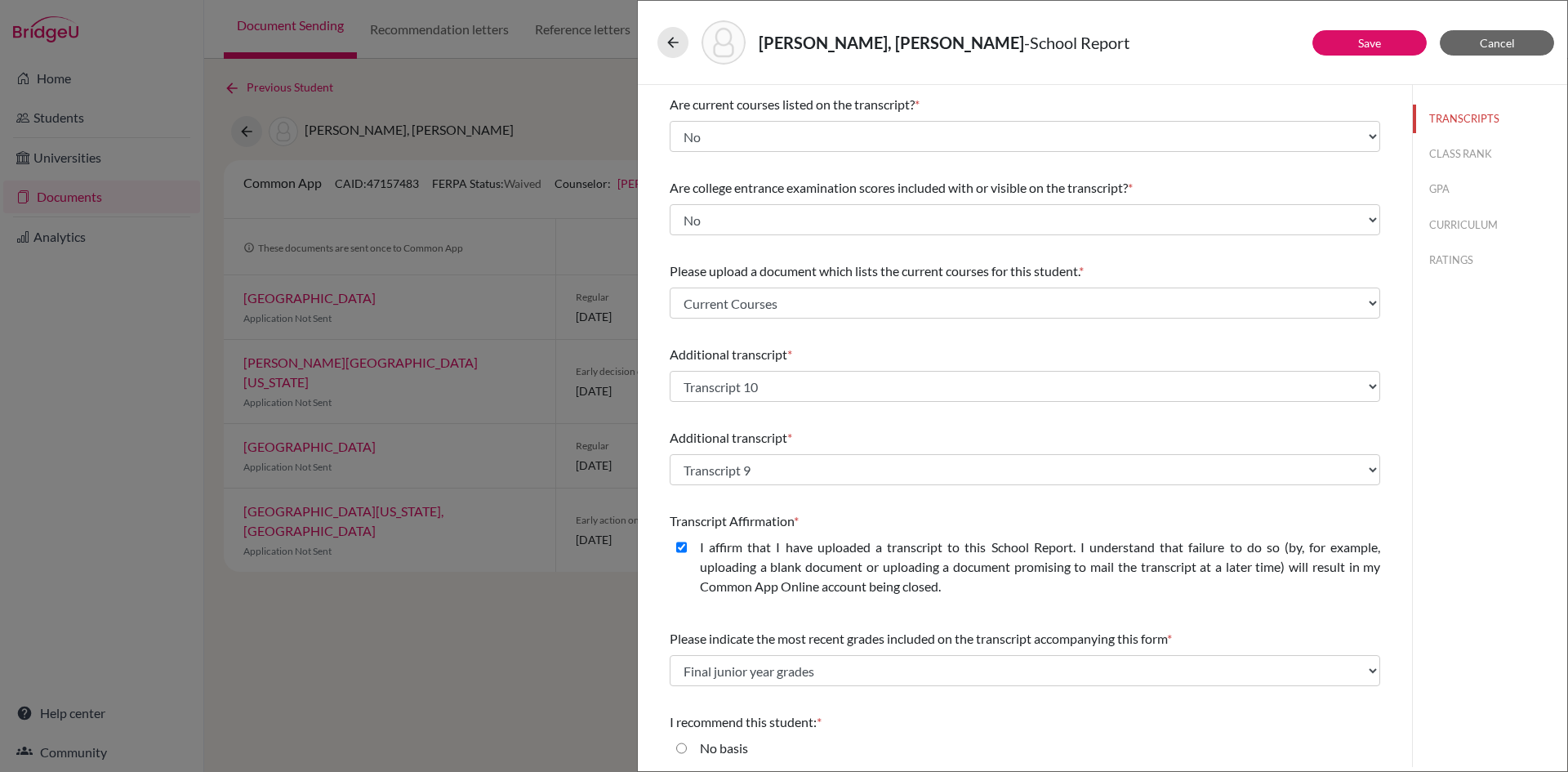
click at [648, 514] on div "Please indicate number of official transcripts you can provide for the applican…" at bounding box center [1025, 262] width 774 height 682
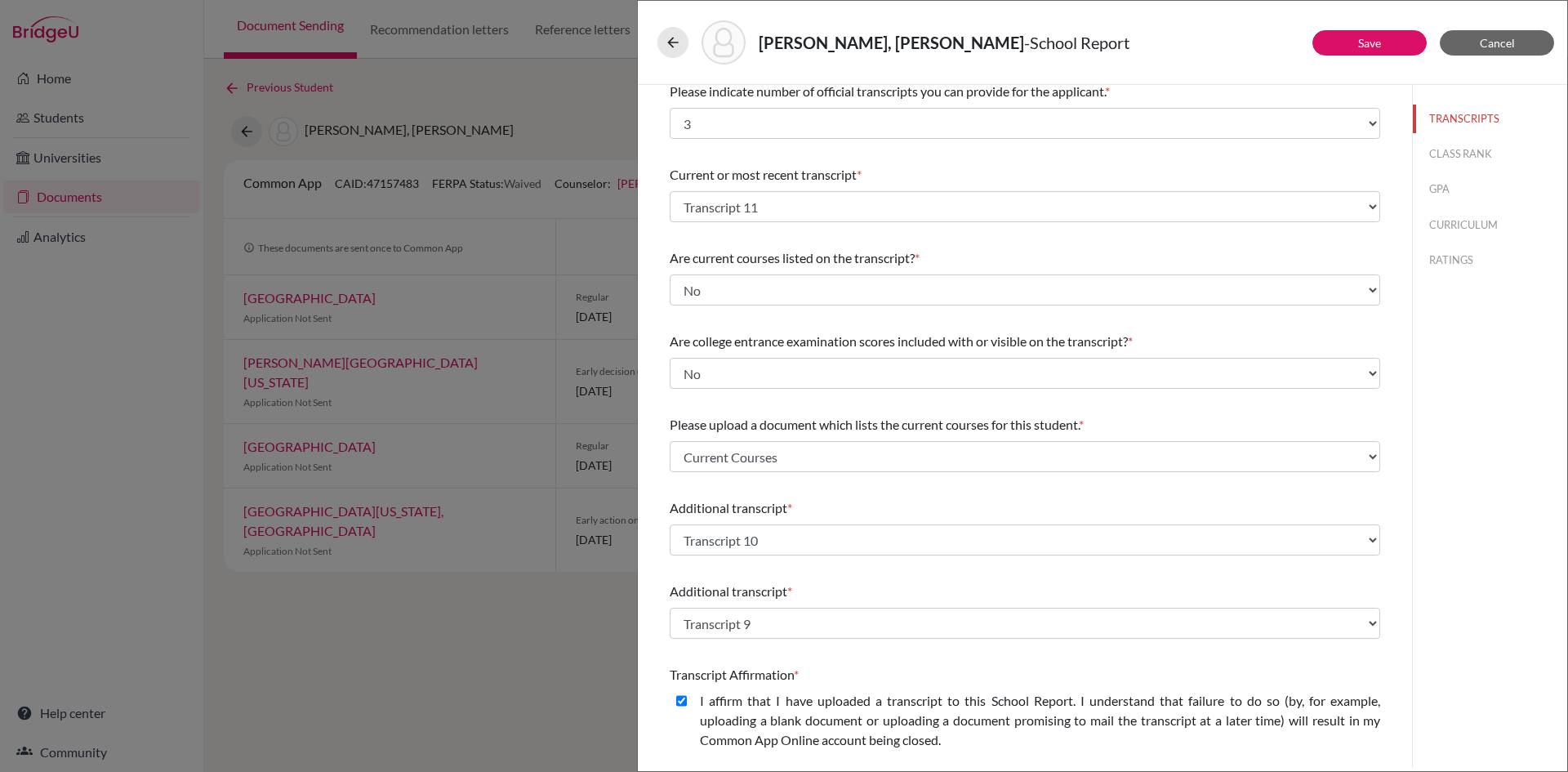
scroll to position [0, 0]
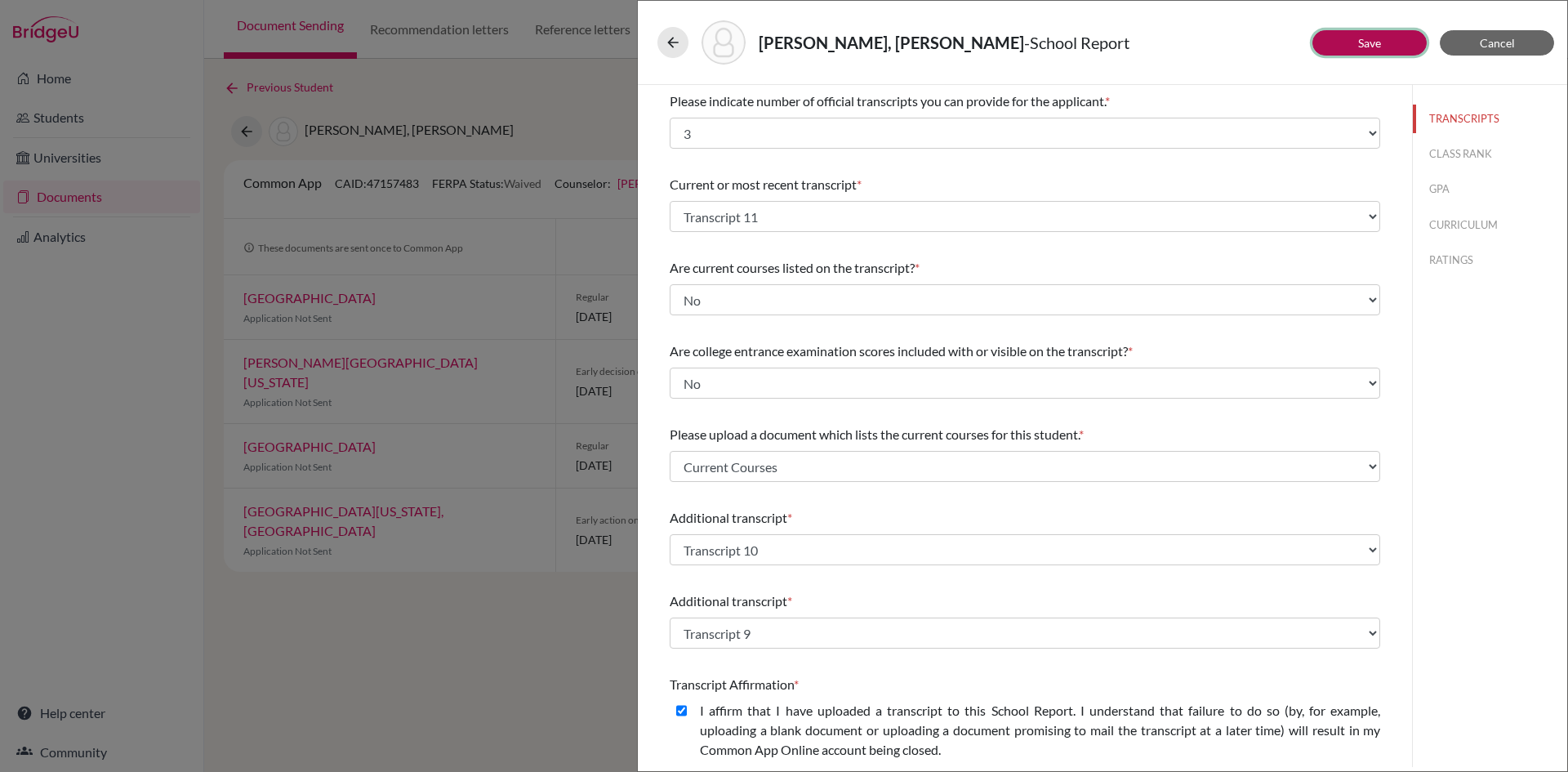
click at [1414, 50] on button "Save" at bounding box center [1369, 42] width 114 height 25
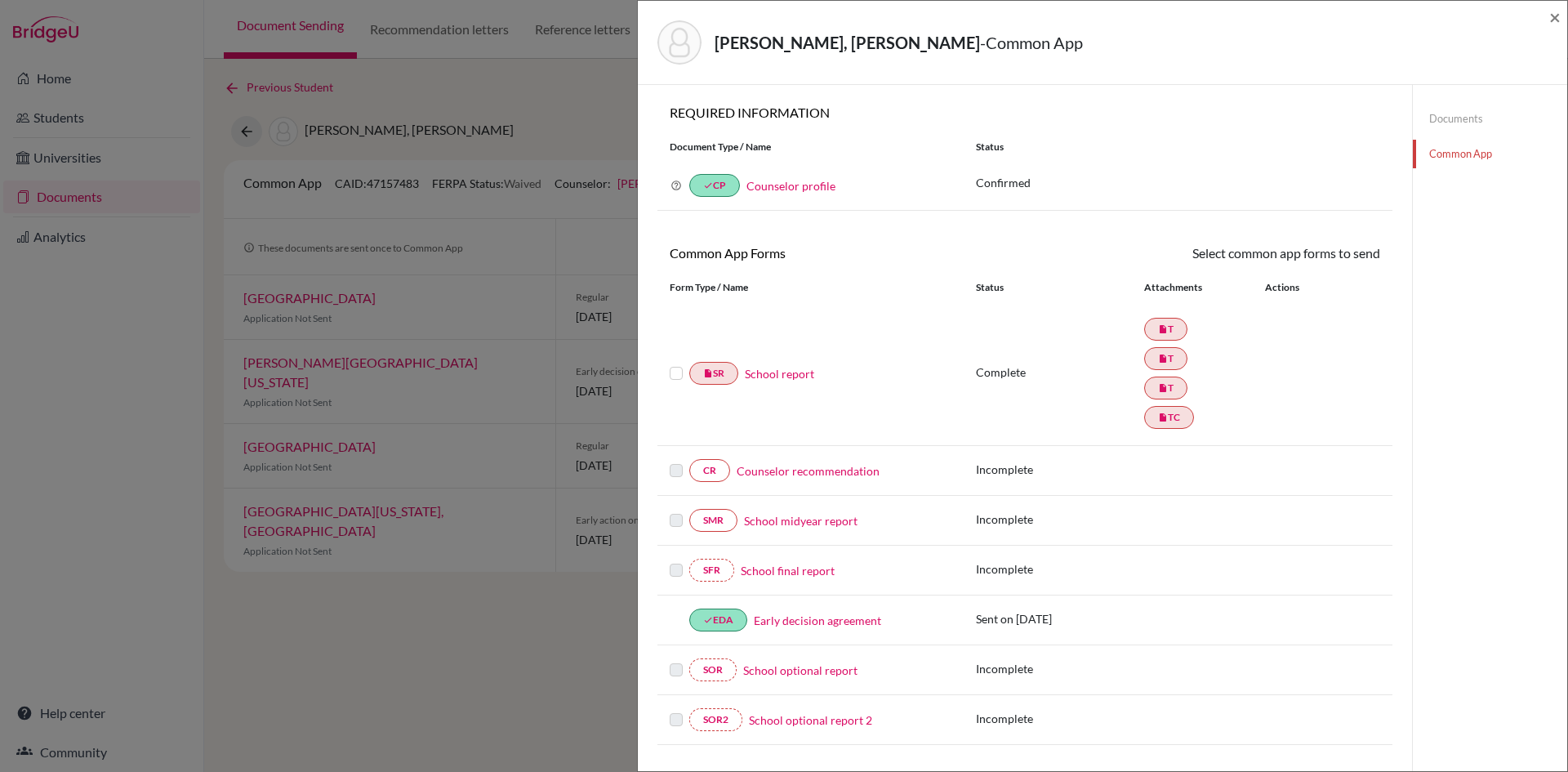
click at [673, 364] on label at bounding box center [676, 364] width 13 height 0
click at [0, 0] on input "checkbox" at bounding box center [0, 0] width 0 height 0
click at [1360, 258] on link "Send" at bounding box center [1346, 256] width 67 height 25
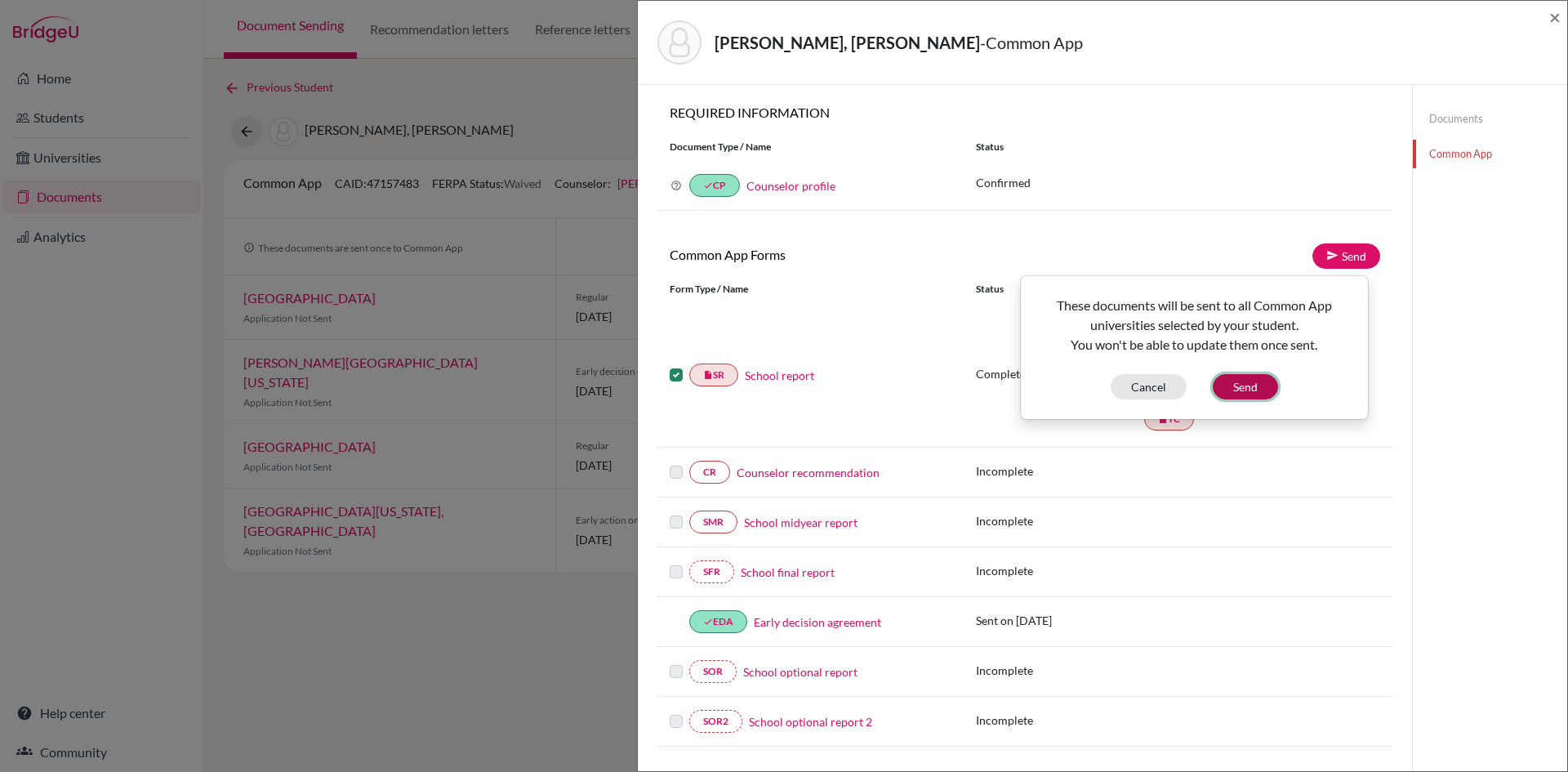
click at [1252, 389] on button "Send" at bounding box center [1246, 386] width 66 height 25
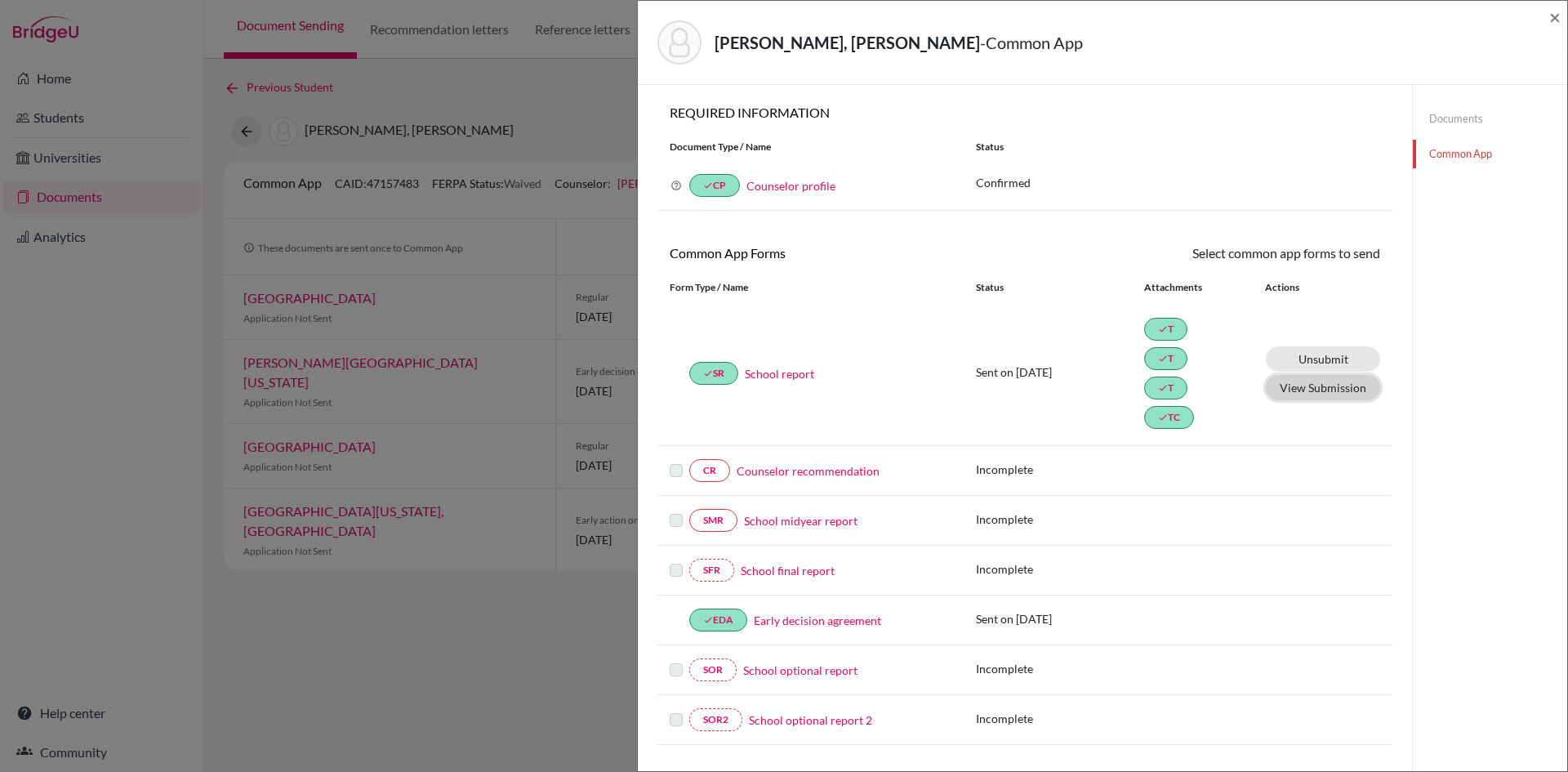
click at [1296, 386] on button "View Submission" at bounding box center [1323, 387] width 114 height 25
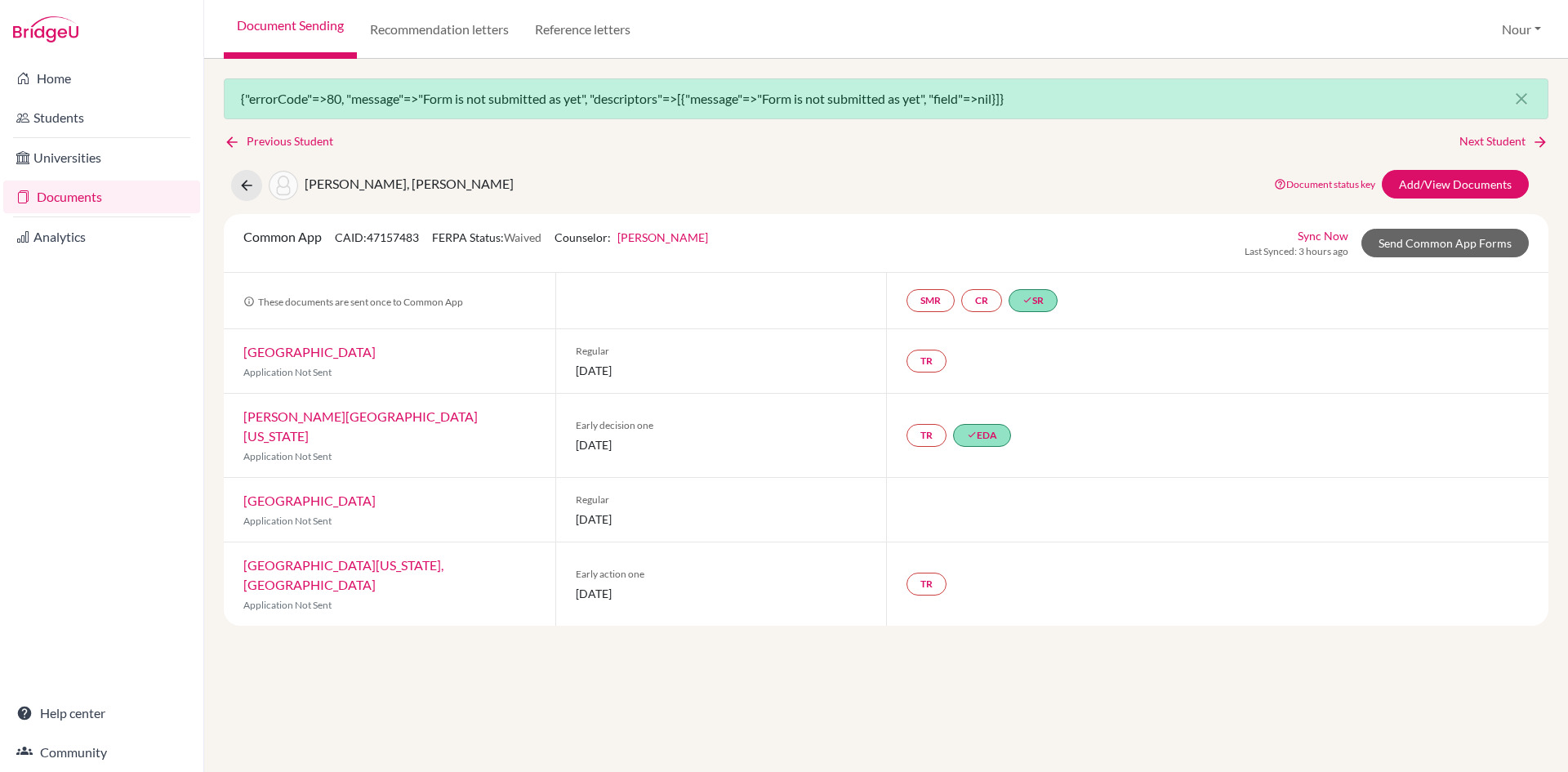
click at [98, 211] on link "Documents" at bounding box center [101, 197] width 197 height 33
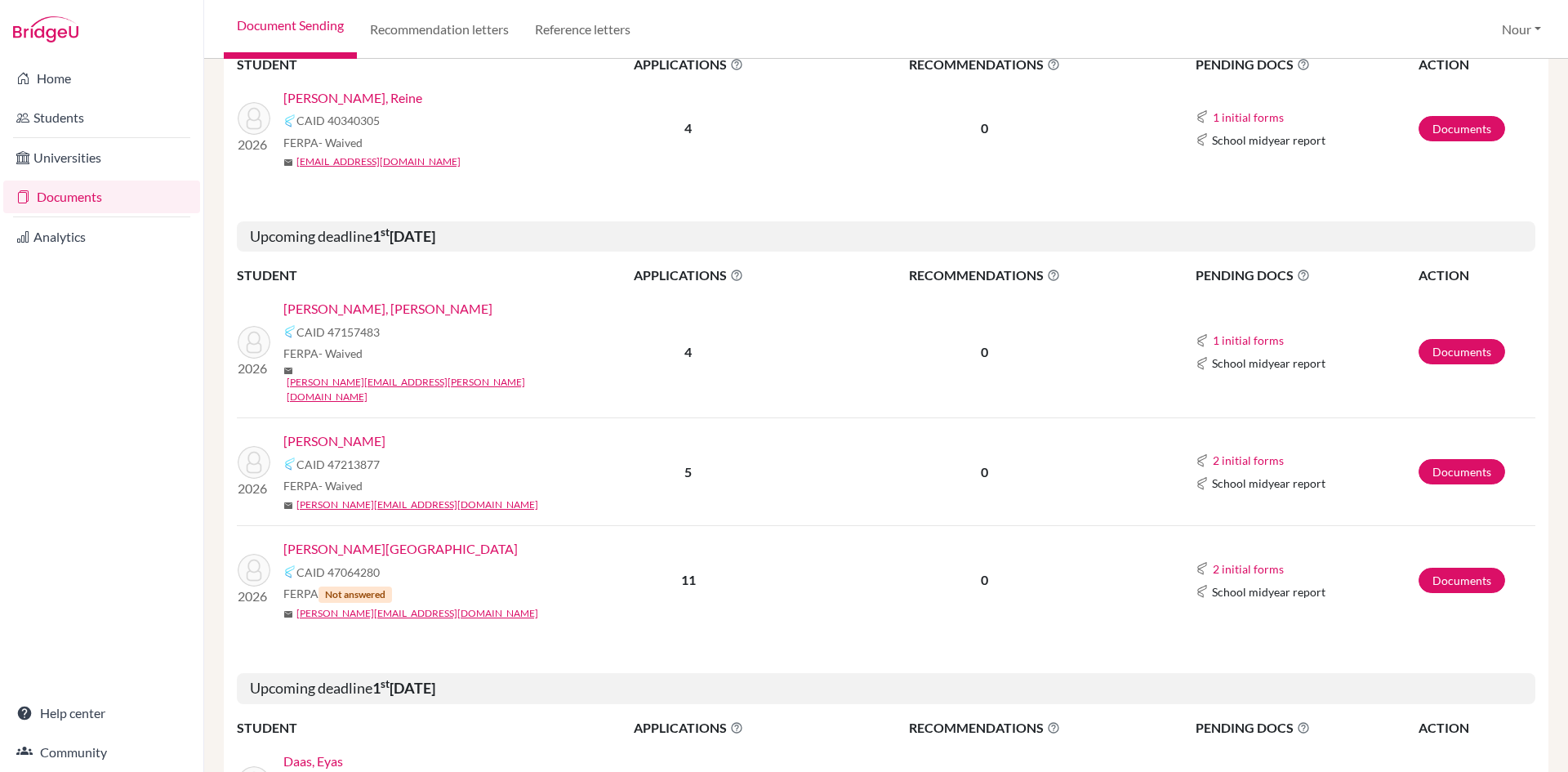
scroll to position [327, 0]
click at [318, 312] on link "[PERSON_NAME], [PERSON_NAME]" at bounding box center [388, 307] width 209 height 20
